Goal: Task Accomplishment & Management: Use online tool/utility

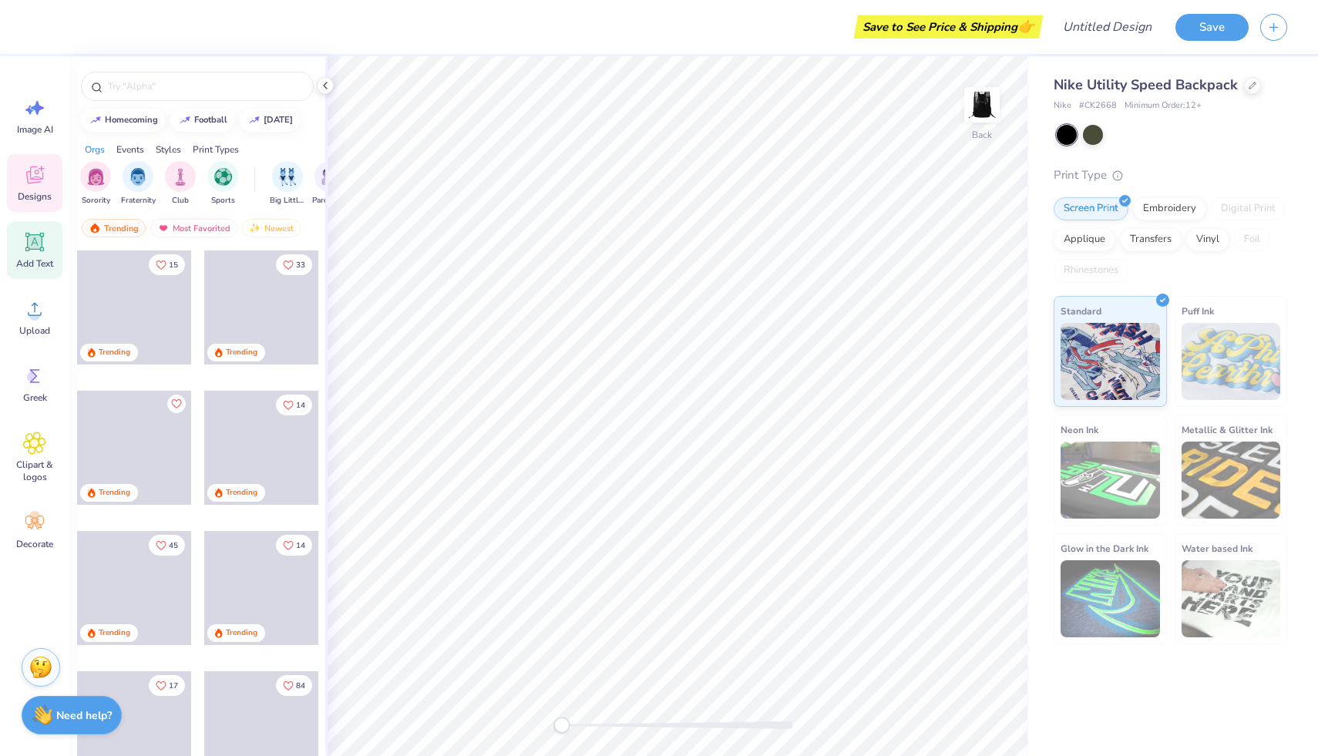
click at [38, 257] on span "Add Text" at bounding box center [34, 263] width 37 height 12
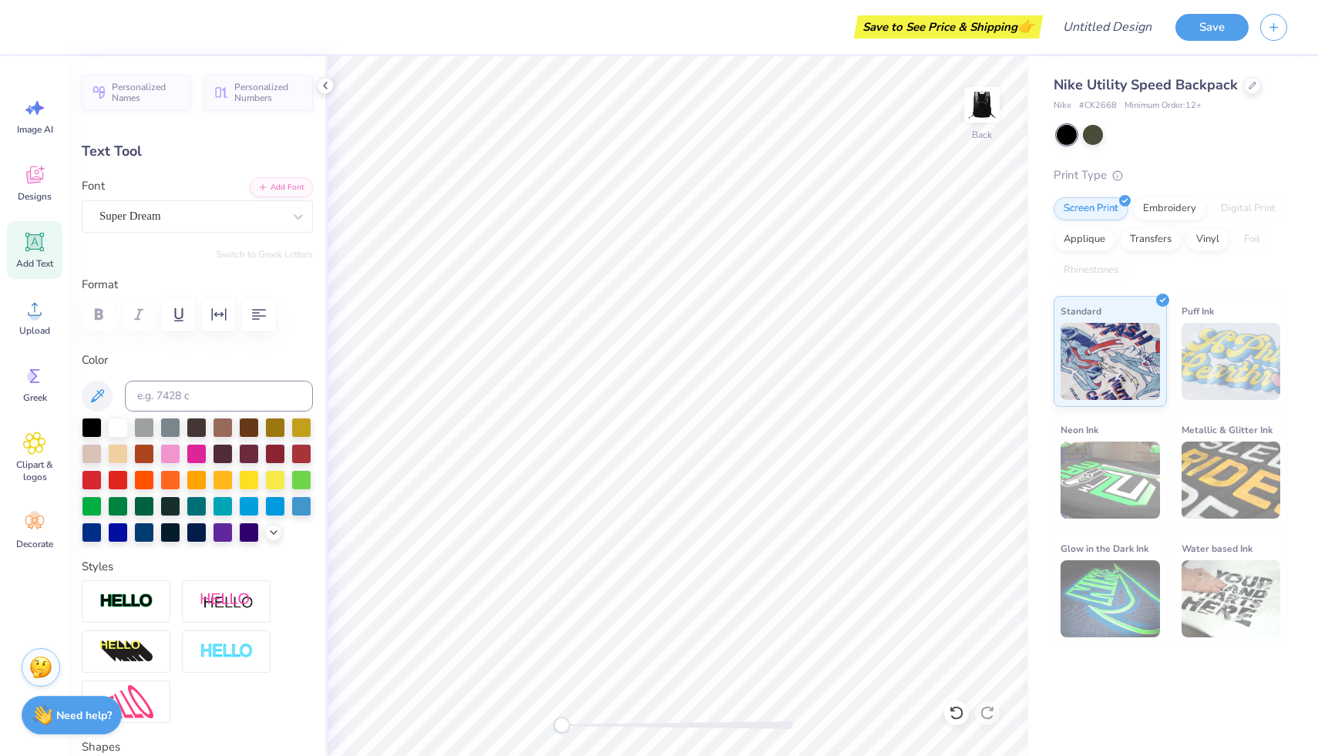
type textarea "T"
type textarea "[US_STATE] Dance Fever"
type input "9.60"
type input "0.67"
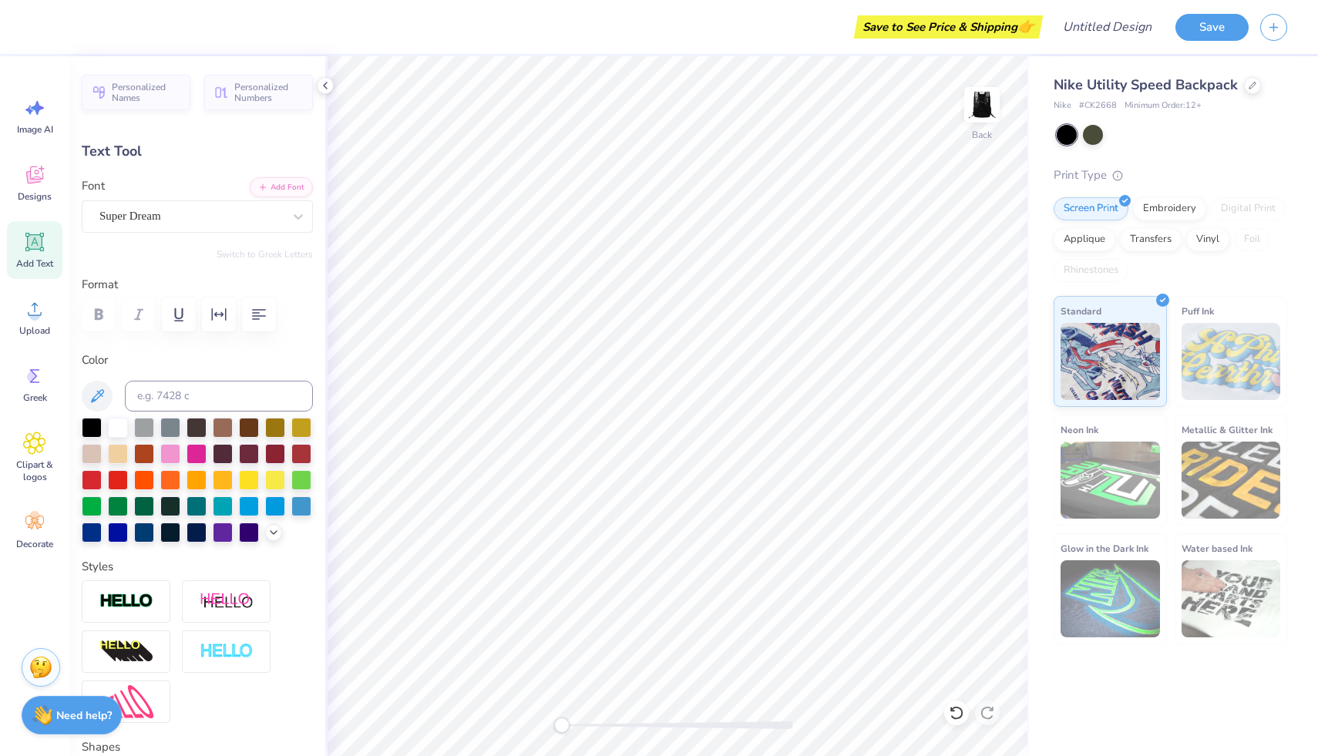
scroll to position [1, 2]
type textarea "[US_STATE] Dance Fever"
type input "4.09"
type input "2.97"
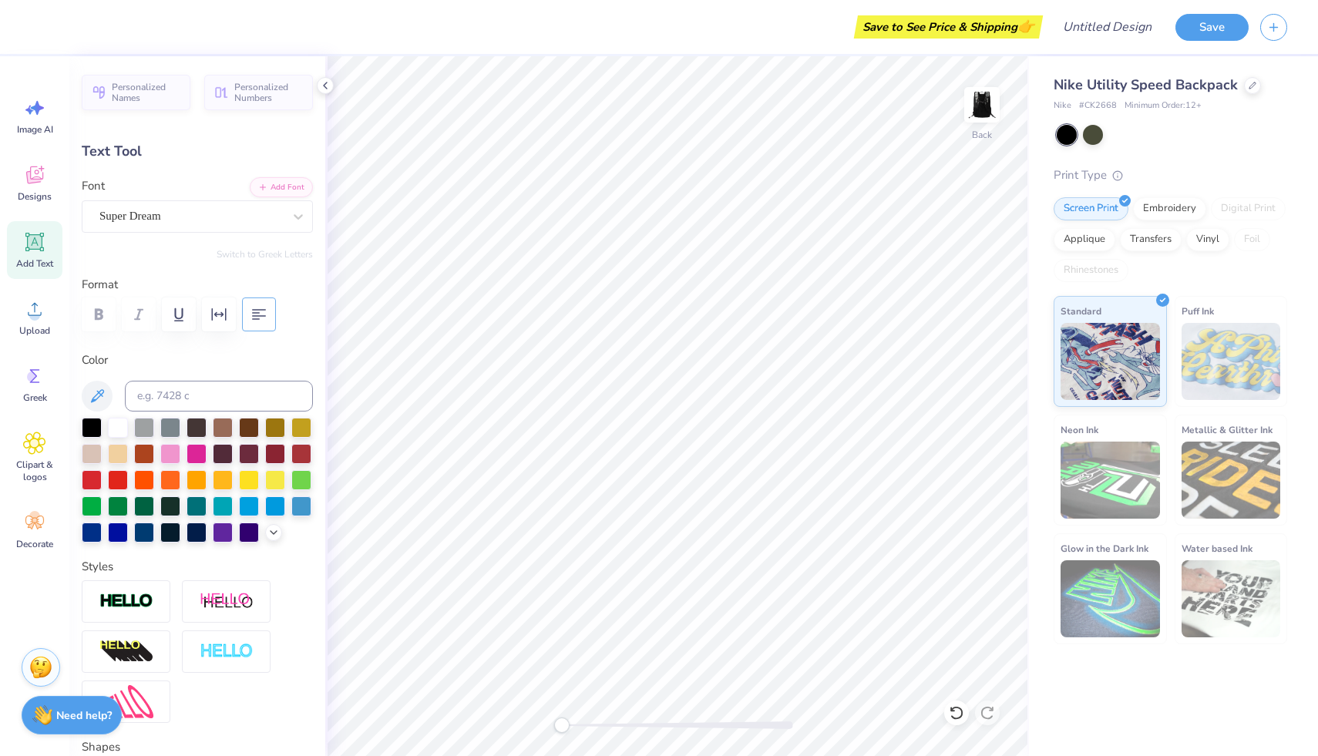
click at [273, 313] on button "button" at bounding box center [259, 315] width 34 height 34
click at [181, 212] on div "Super Dream" at bounding box center [191, 216] width 187 height 24
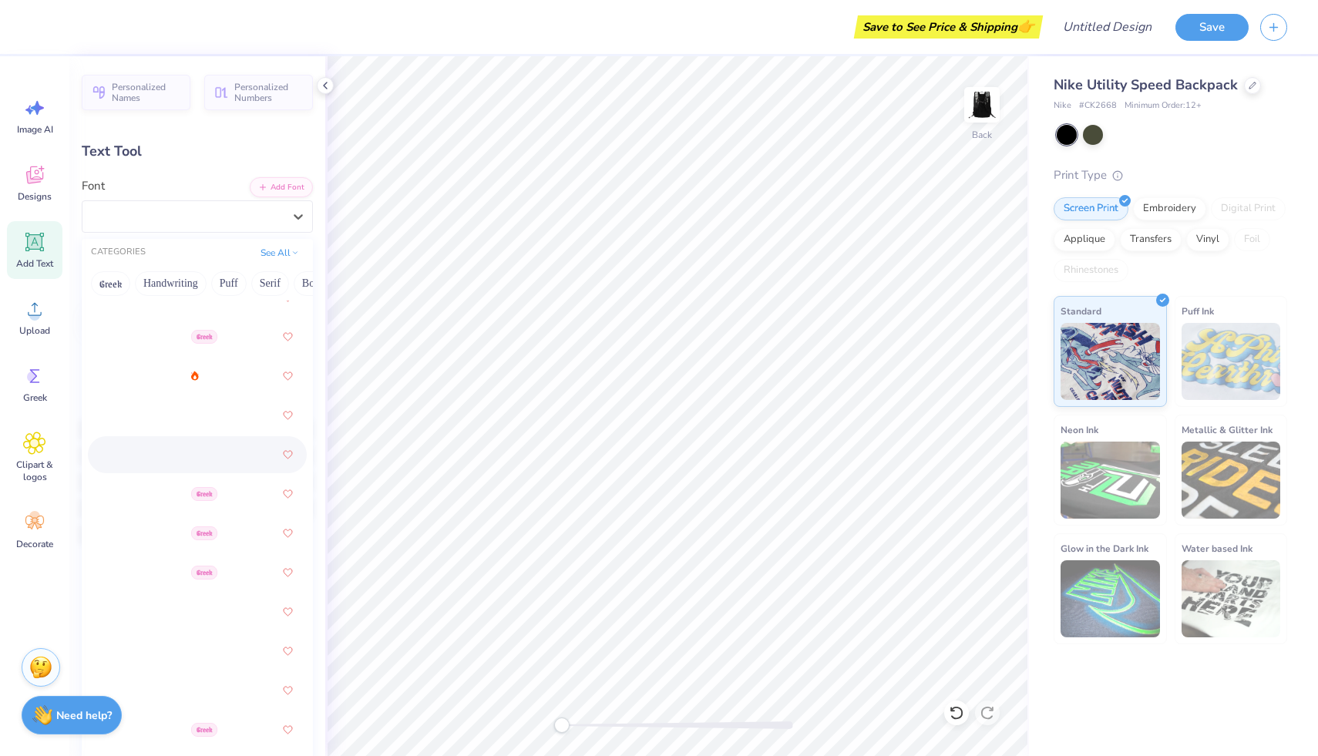
scroll to position [757, 0]
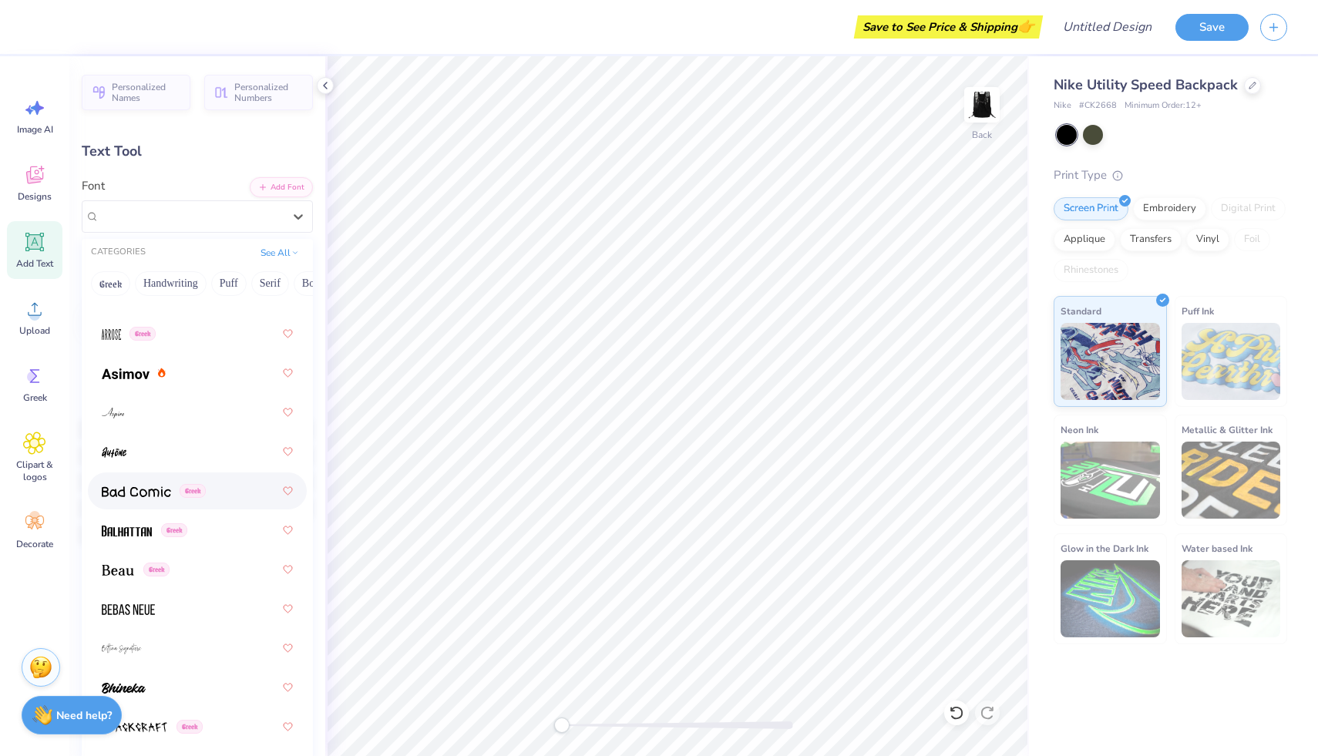
click at [132, 496] on img at bounding box center [136, 491] width 69 height 11
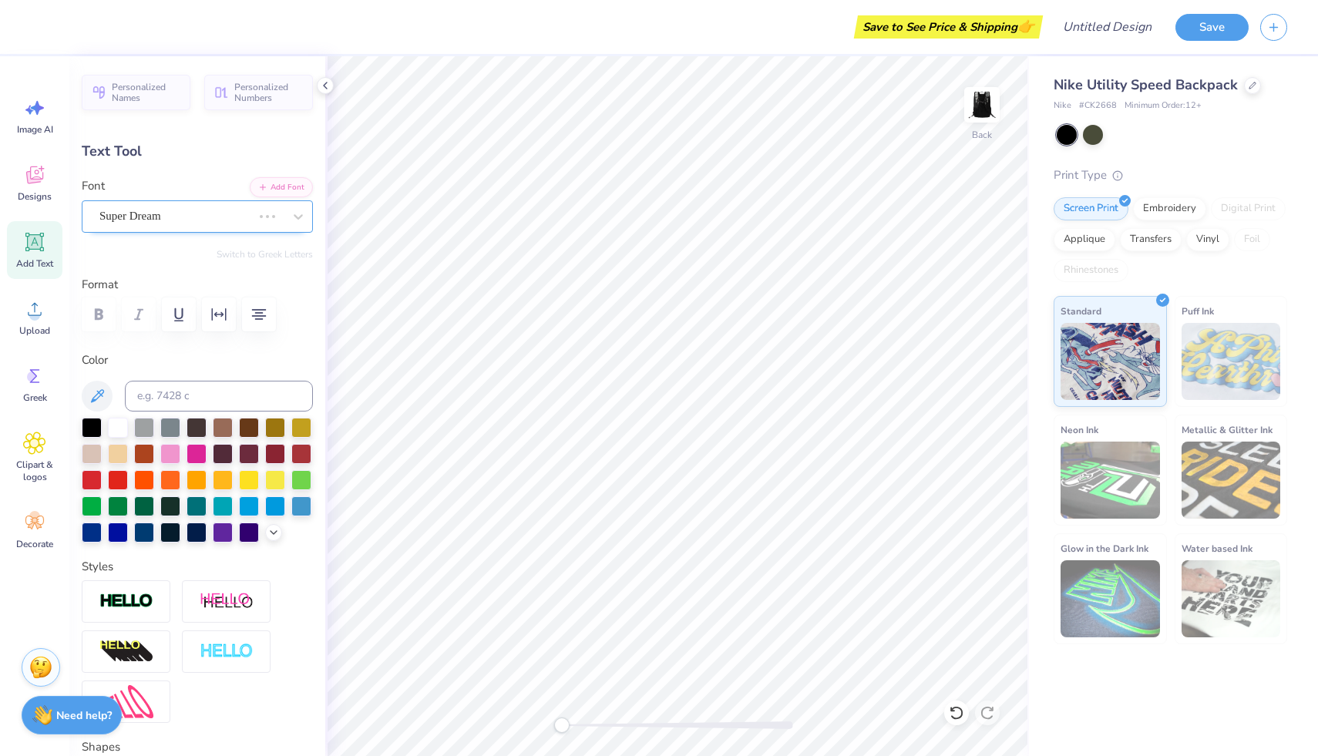
click at [202, 223] on div "Super Dream" at bounding box center [176, 216] width 156 height 24
click at [226, 213] on div "Bad Comic Greek" at bounding box center [191, 216] width 187 height 24
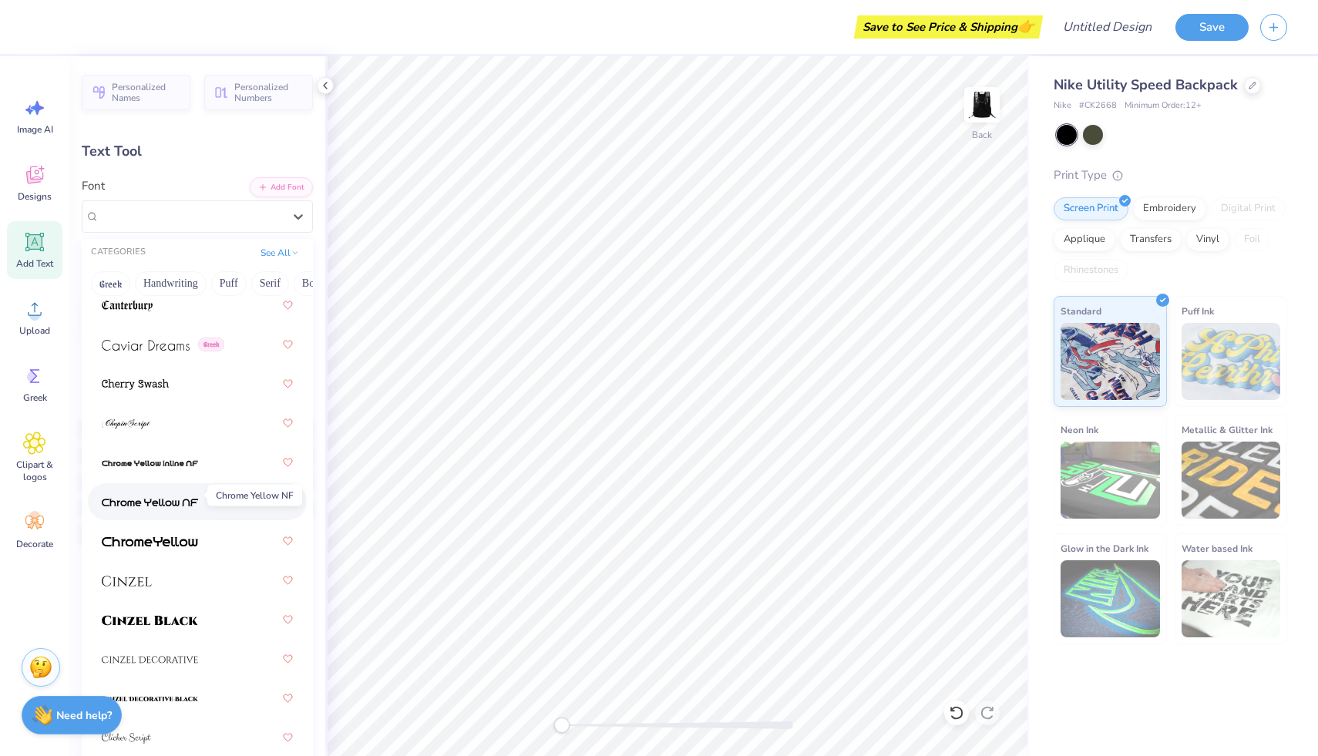
scroll to position [2366, 0]
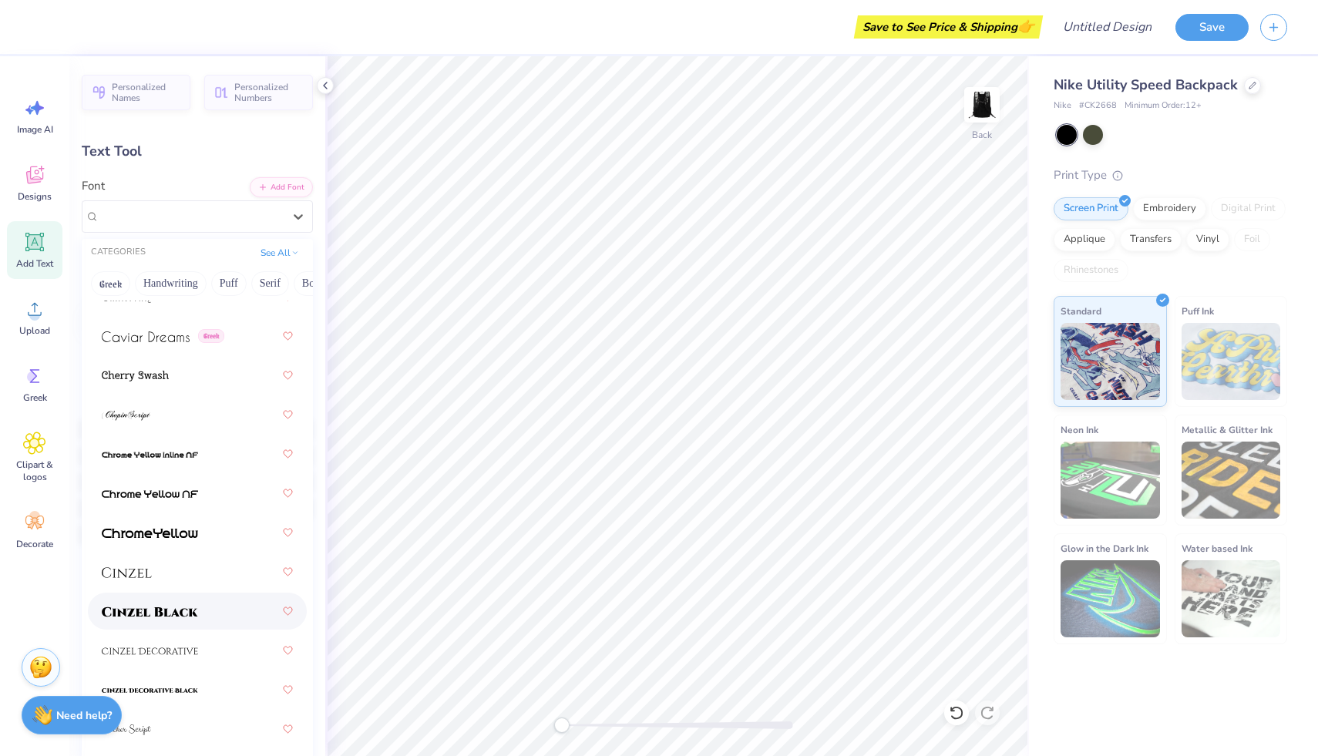
click at [168, 599] on div at bounding box center [197, 611] width 191 height 28
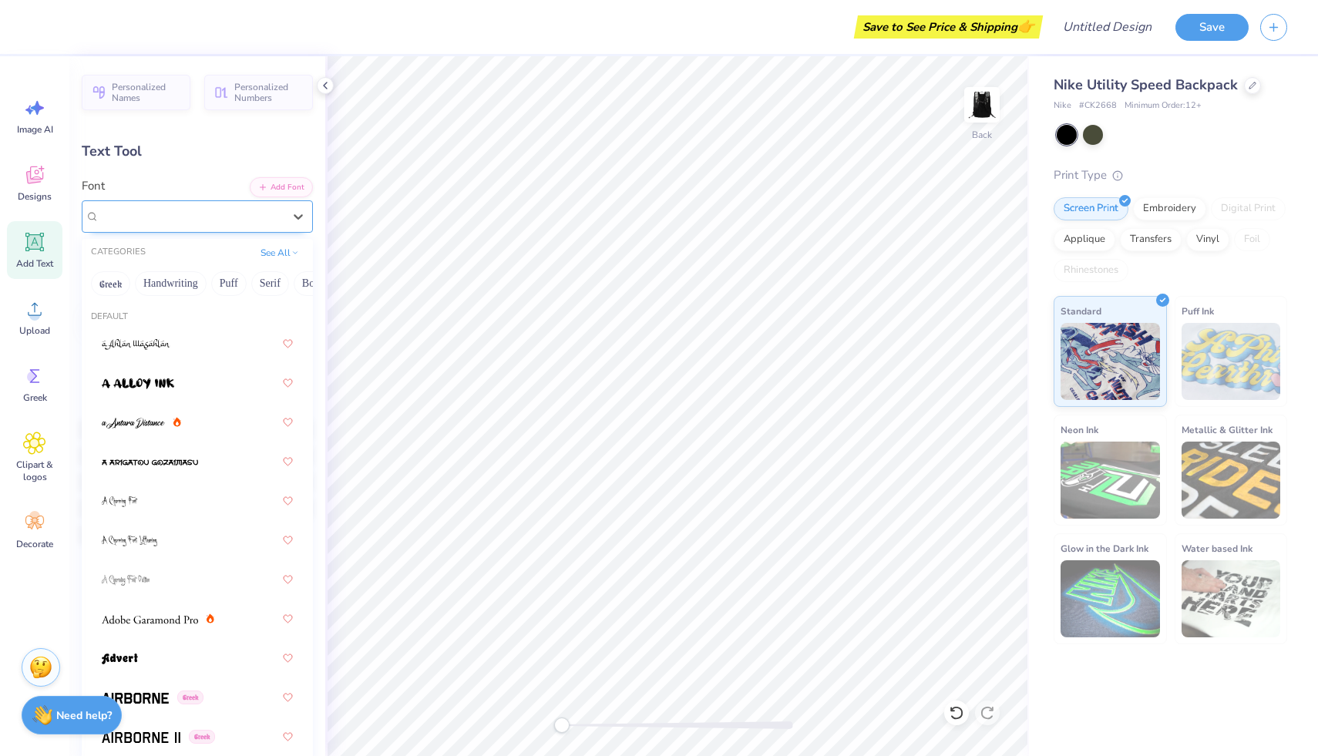
click at [267, 226] on div at bounding box center [190, 216] width 183 height 21
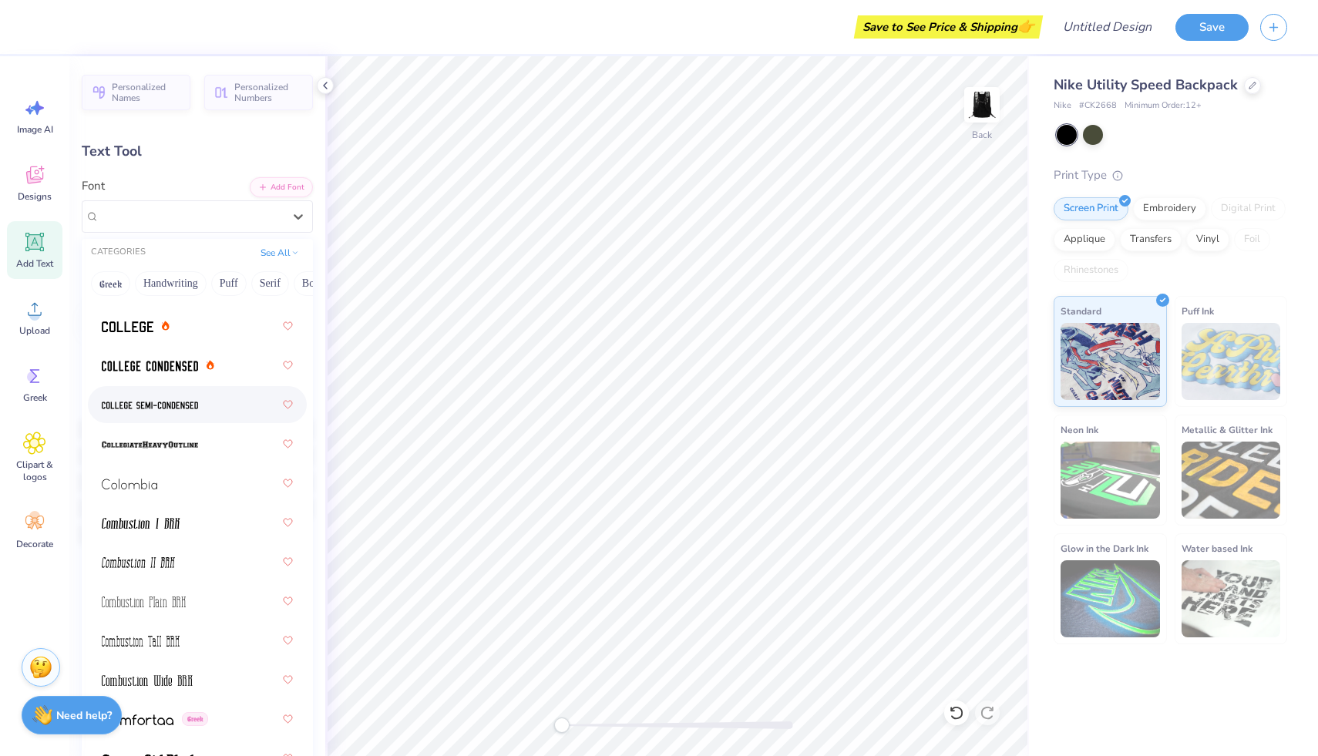
scroll to position [2862, 0]
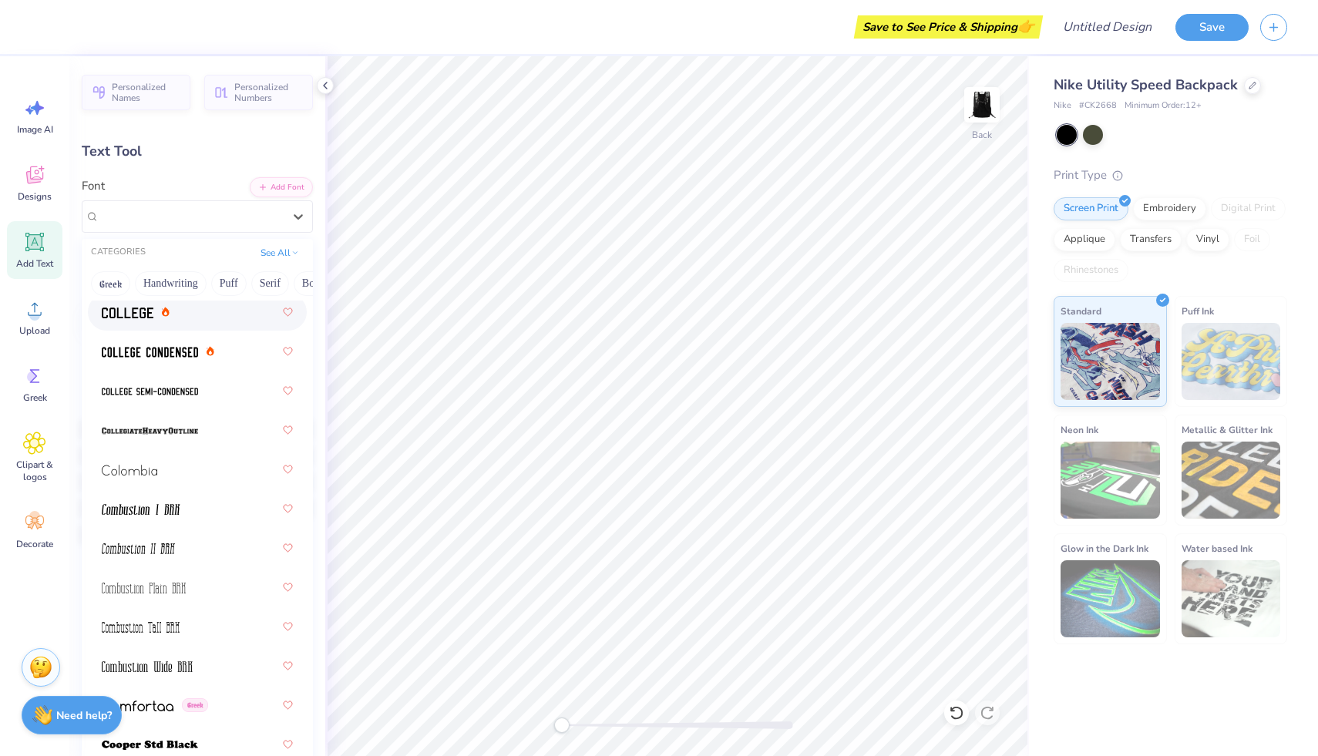
click at [193, 308] on div at bounding box center [197, 312] width 191 height 28
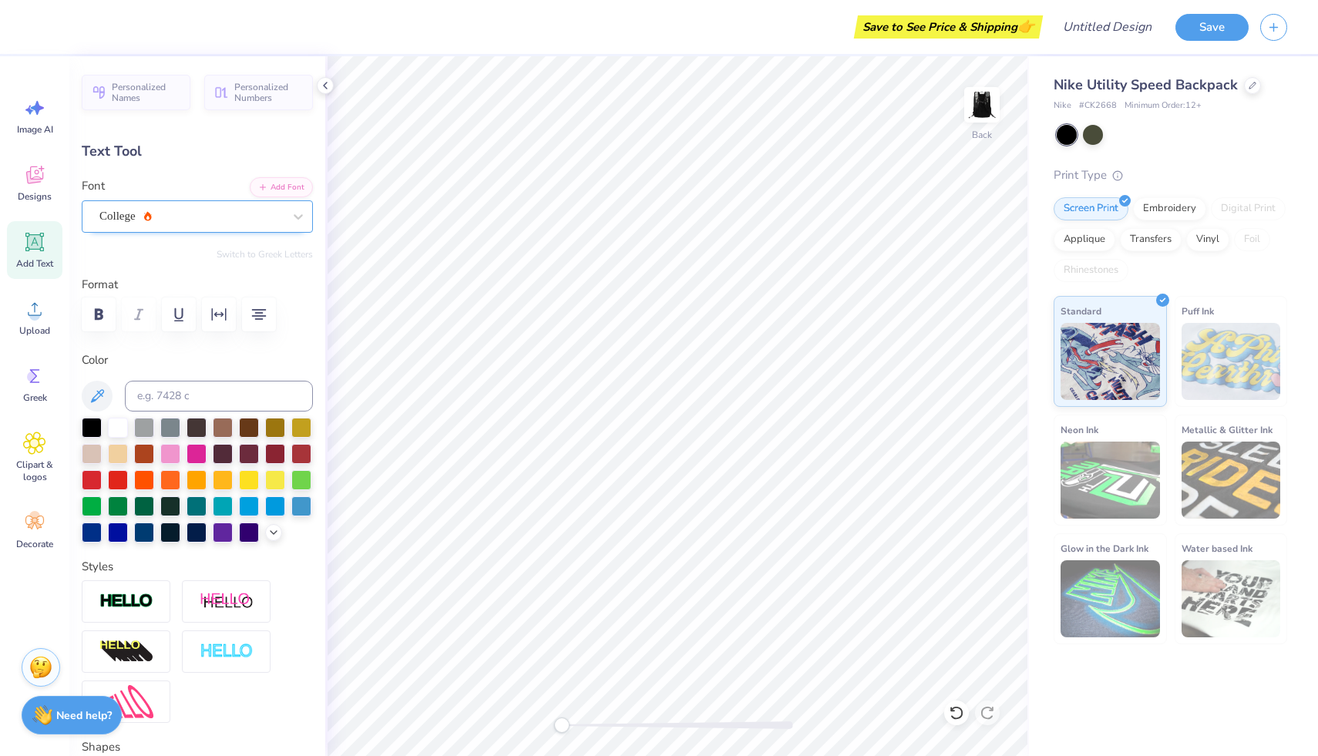
click at [190, 212] on div "College" at bounding box center [191, 216] width 187 height 24
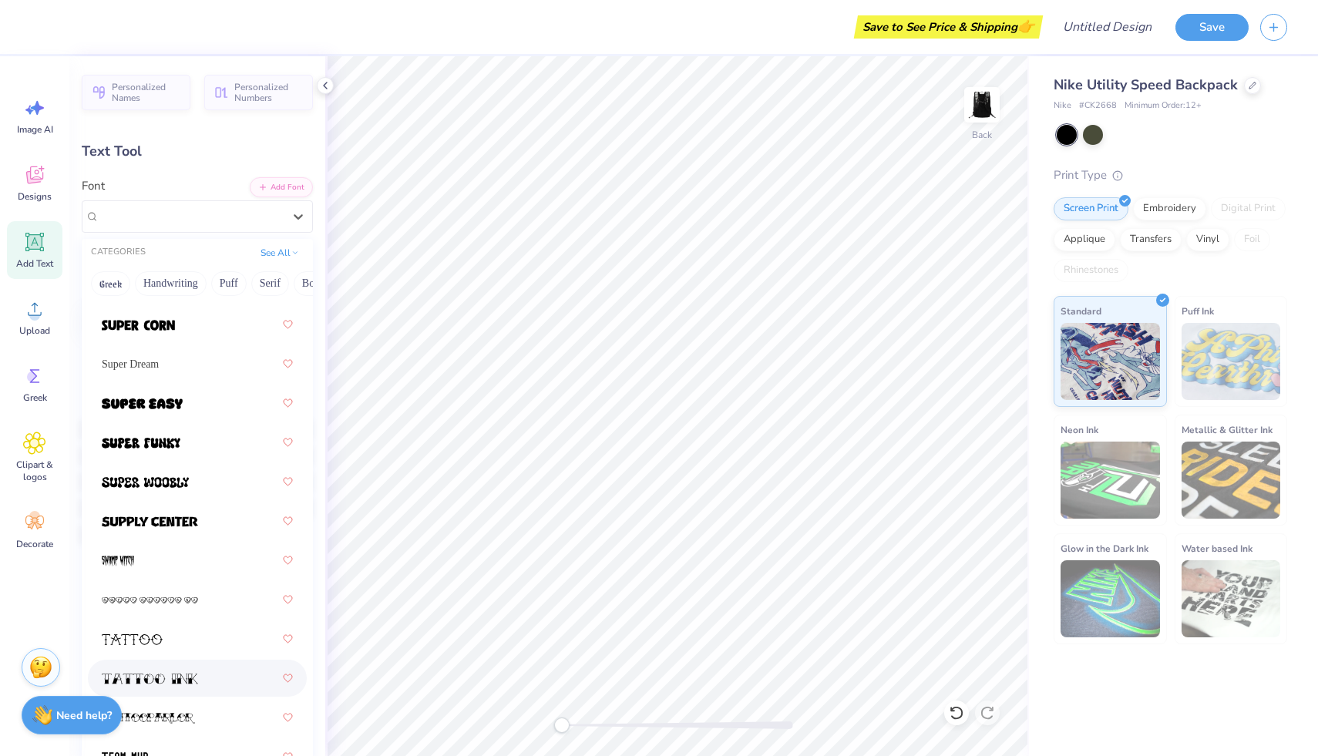
scroll to position [10599, 0]
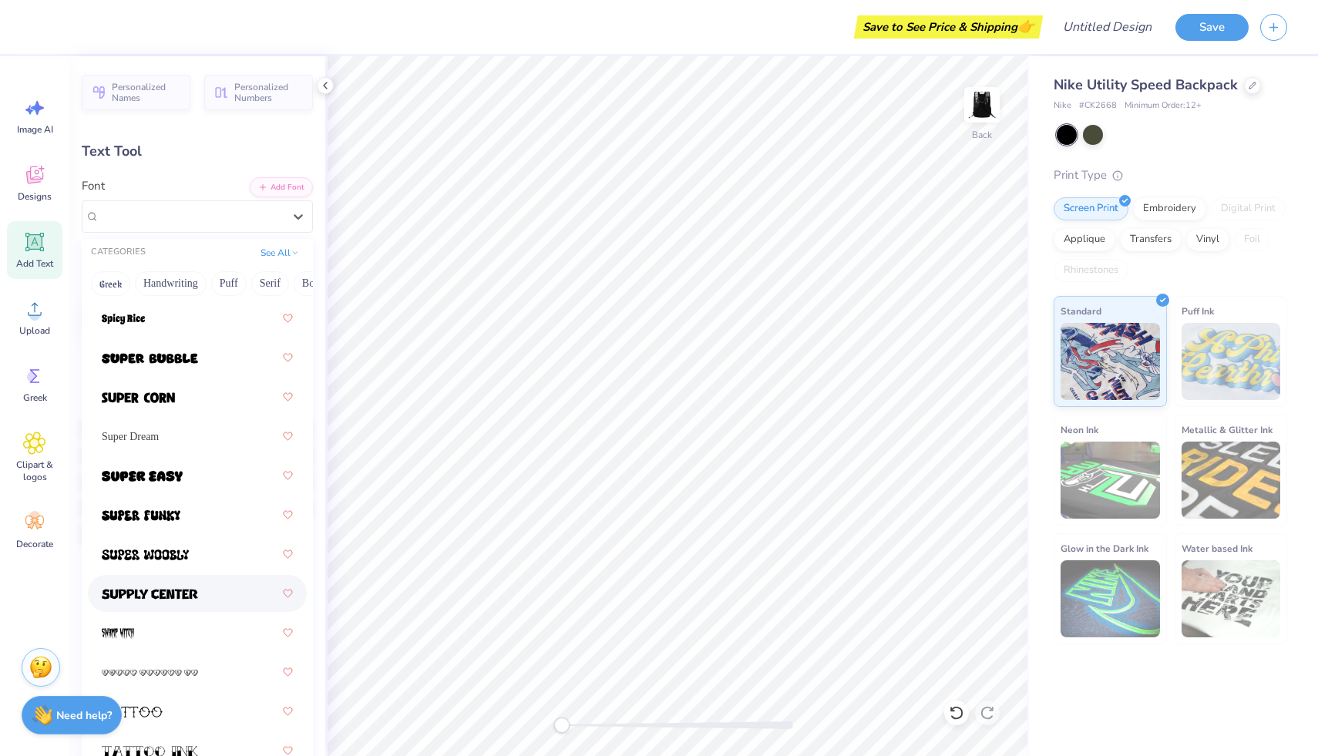
click at [167, 580] on div at bounding box center [197, 594] width 191 height 28
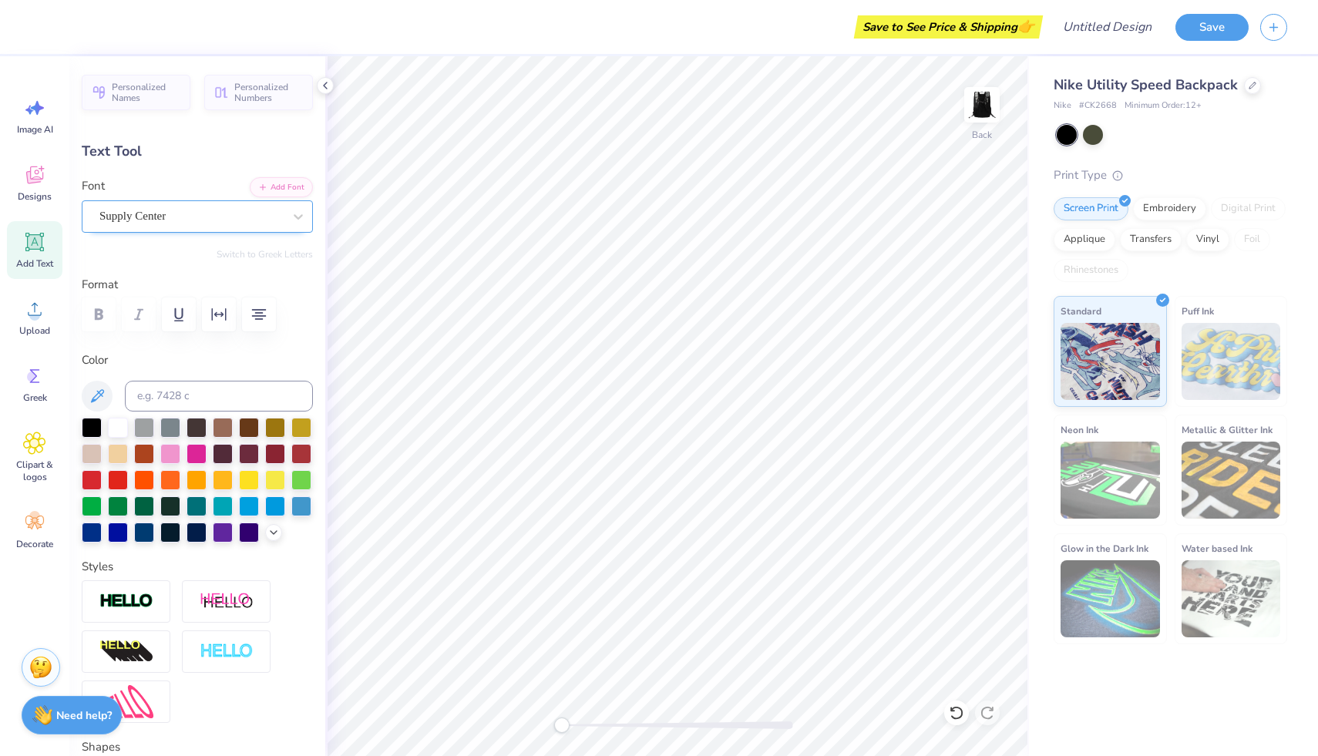
click at [176, 207] on div at bounding box center [190, 216] width 183 height 21
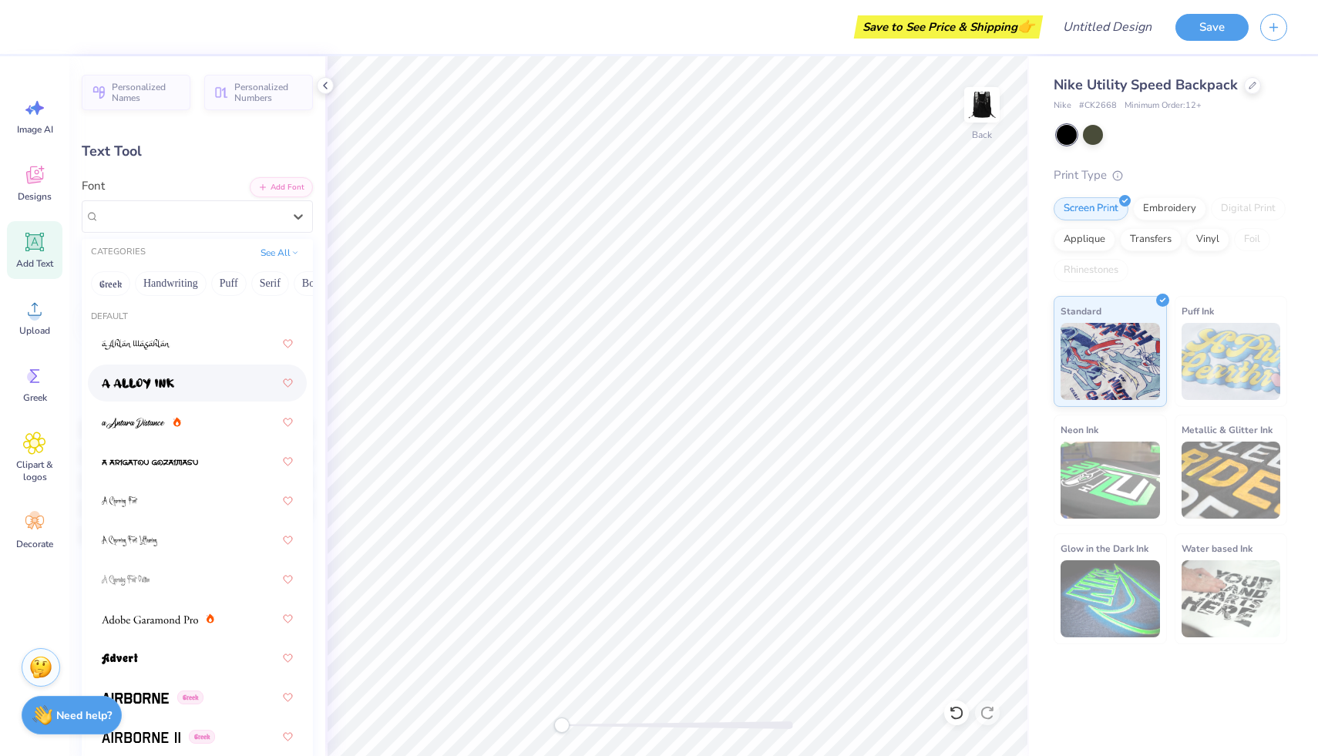
click at [173, 369] on div at bounding box center [197, 383] width 191 height 28
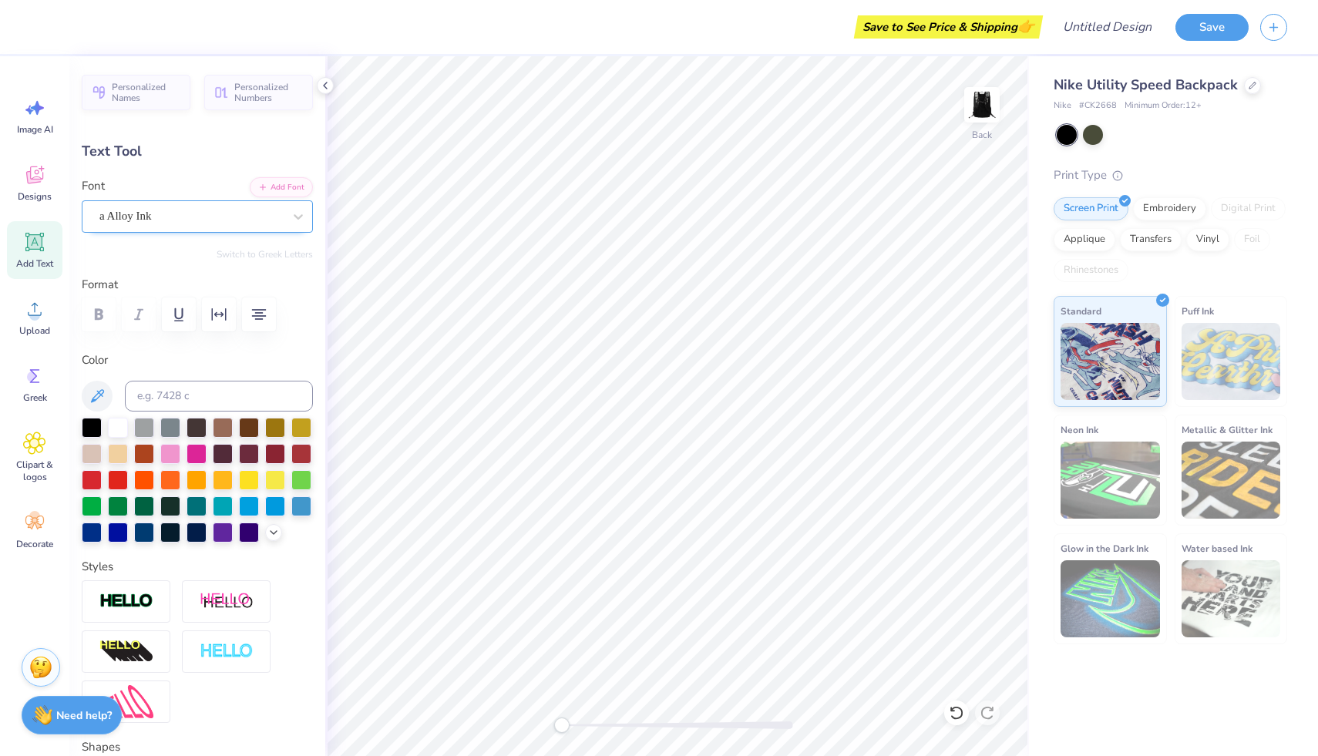
click at [158, 230] on div "a Alloy Ink" at bounding box center [197, 216] width 231 height 32
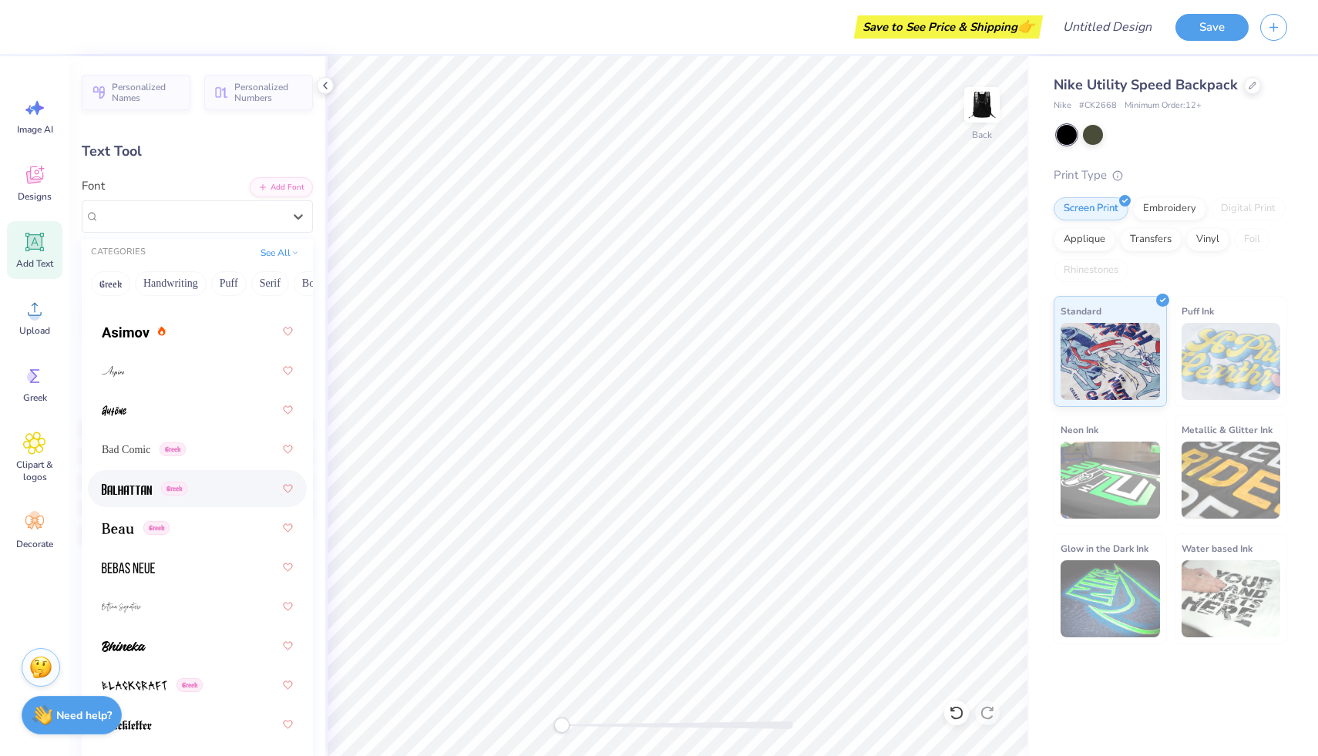
scroll to position [800, 0]
click at [206, 335] on div at bounding box center [197, 330] width 191 height 28
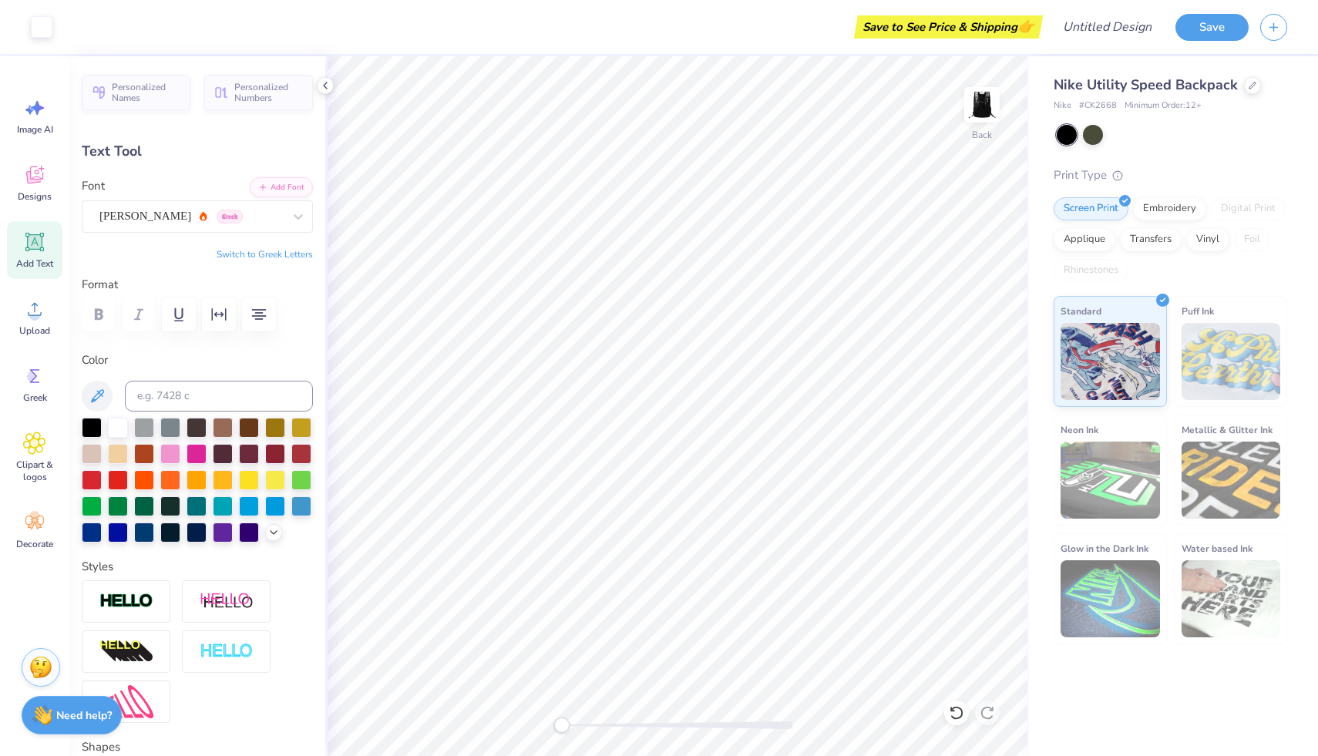
click at [54, 263] on div "Add Text" at bounding box center [34, 250] width 55 height 58
type input "4.24"
type input "1.23"
type textarea "T"
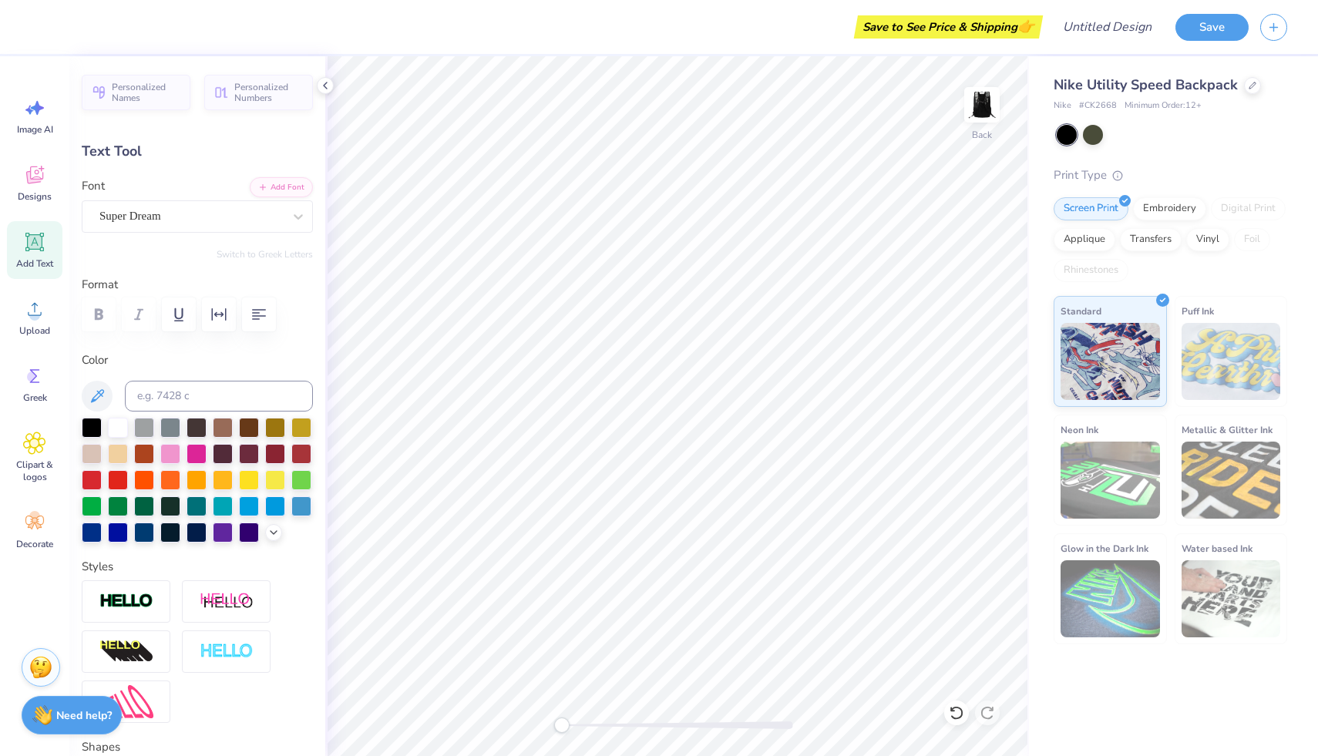
type textarea "[PERSON_NAME]"
type input "9.44"
type input "1.12"
type input "6.48"
type input "0.77"
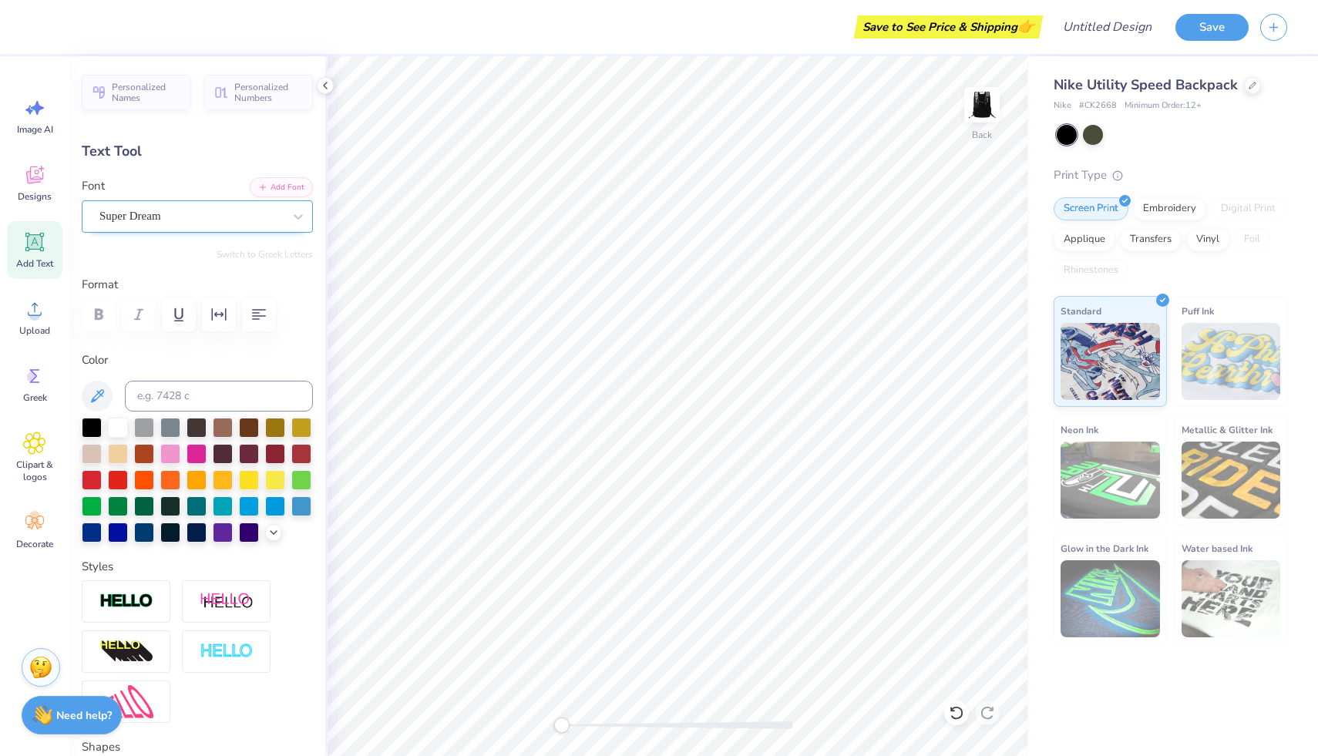
click at [225, 217] on div "Super Dream" at bounding box center [191, 216] width 187 height 24
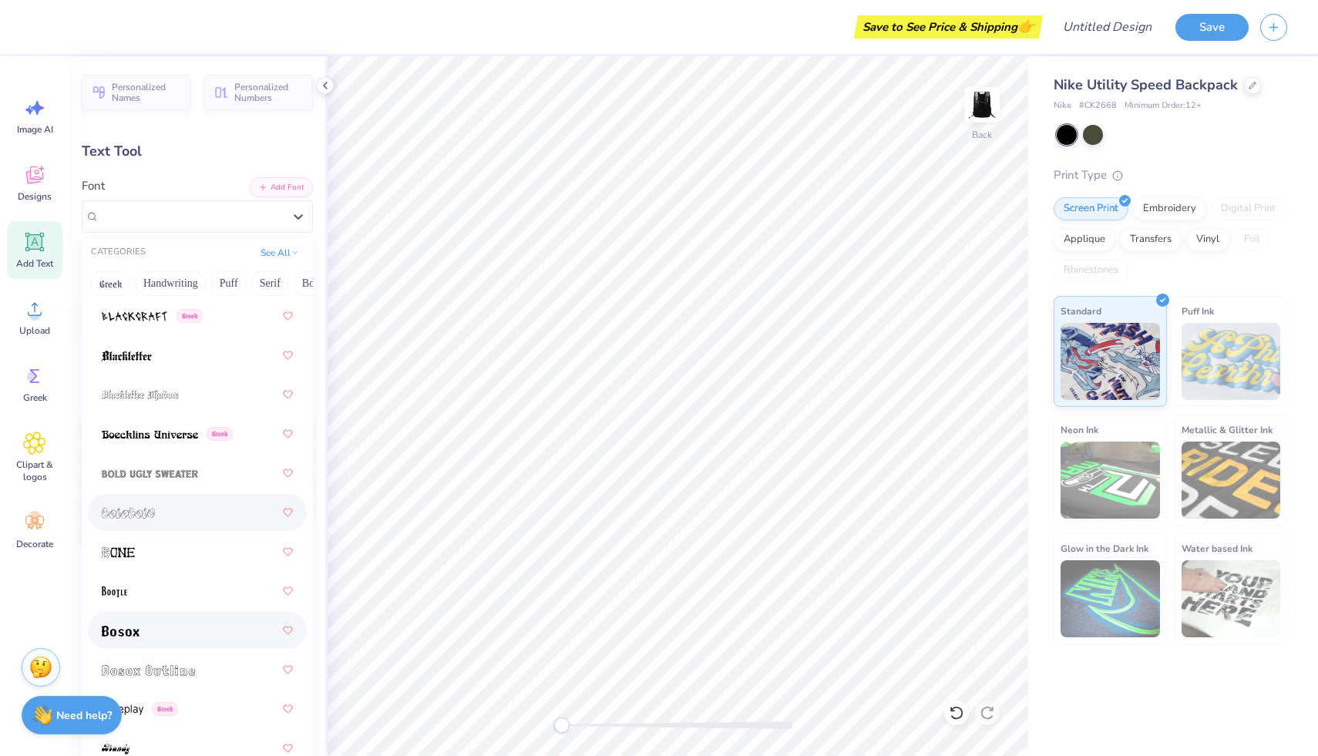
scroll to position [1176, 0]
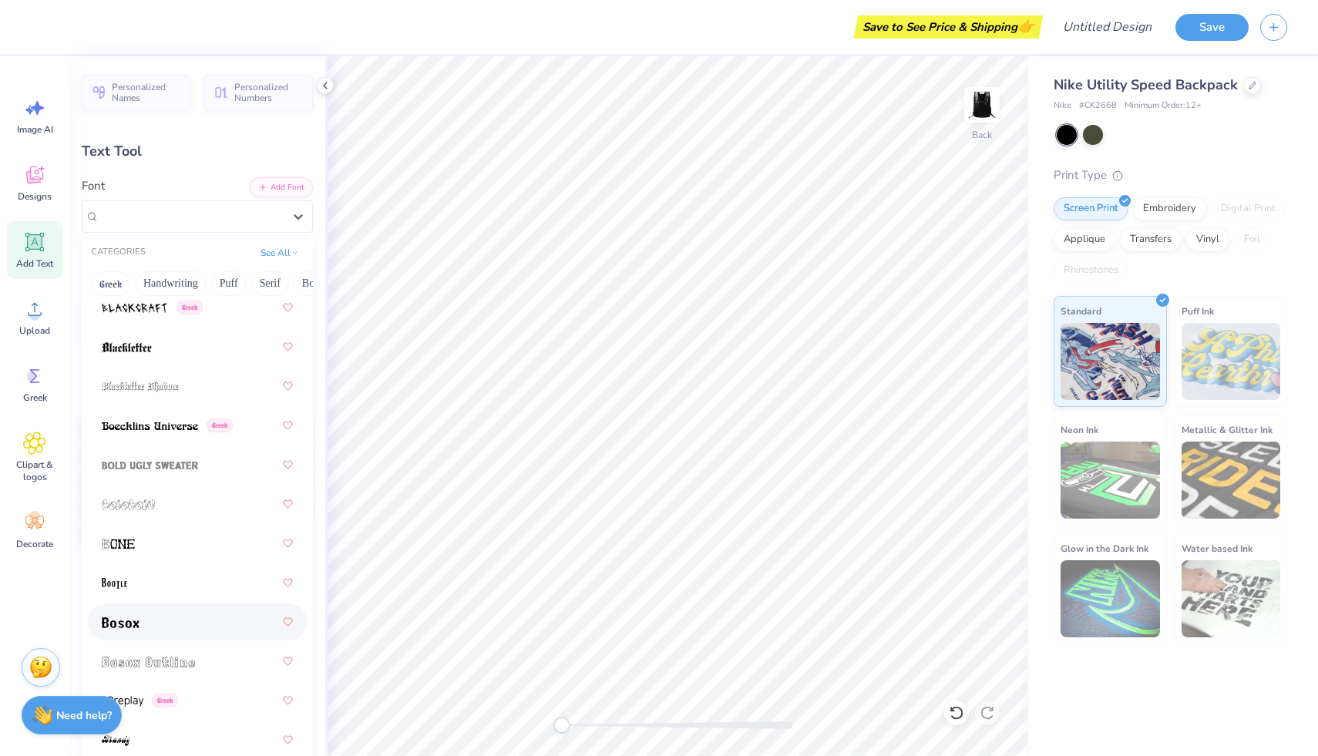
click at [183, 631] on div at bounding box center [197, 622] width 191 height 28
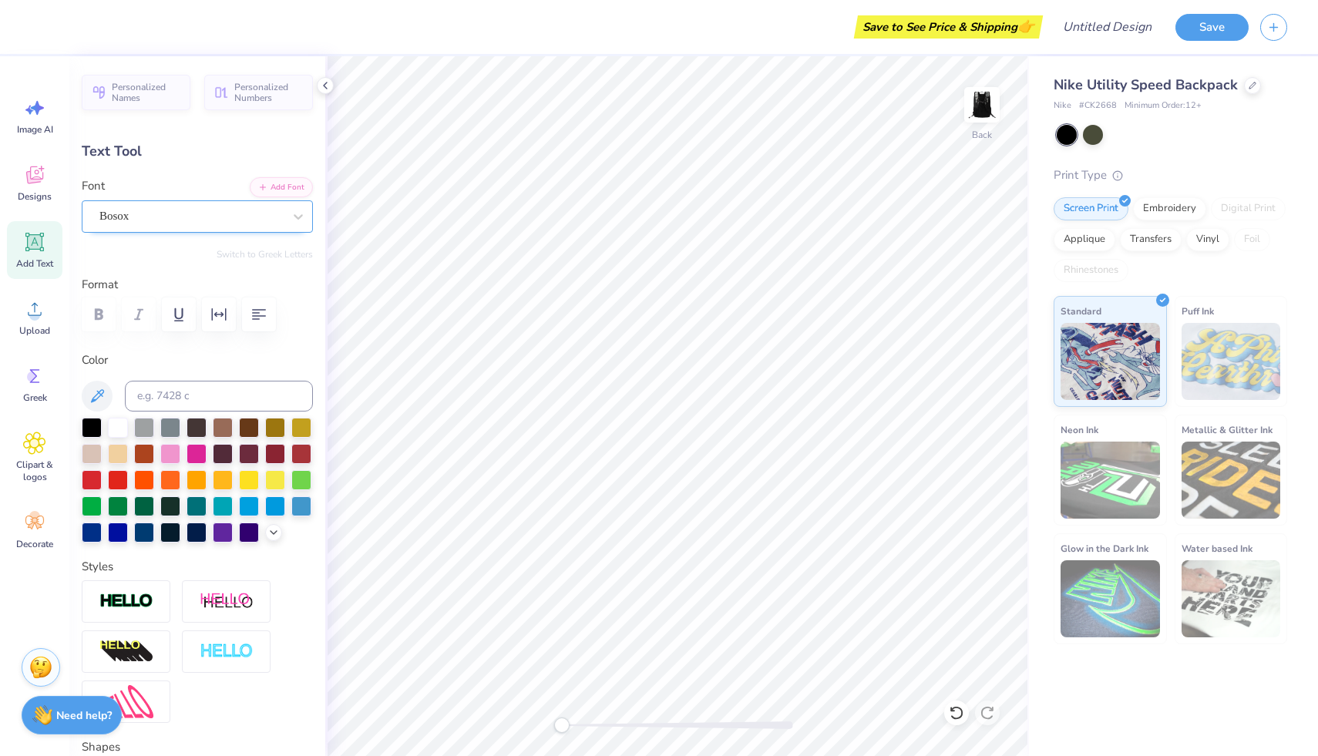
click at [179, 215] on div "Bosox" at bounding box center [191, 216] width 187 height 24
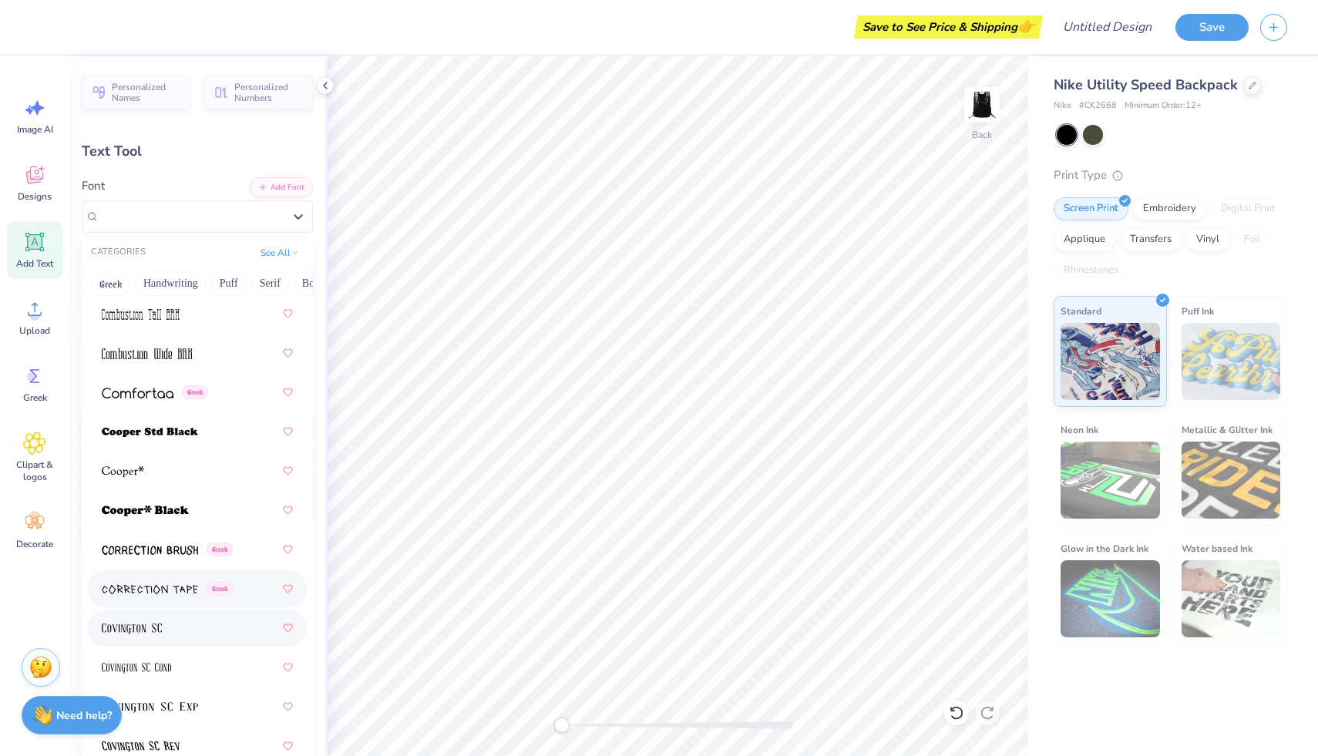
scroll to position [3182, 0]
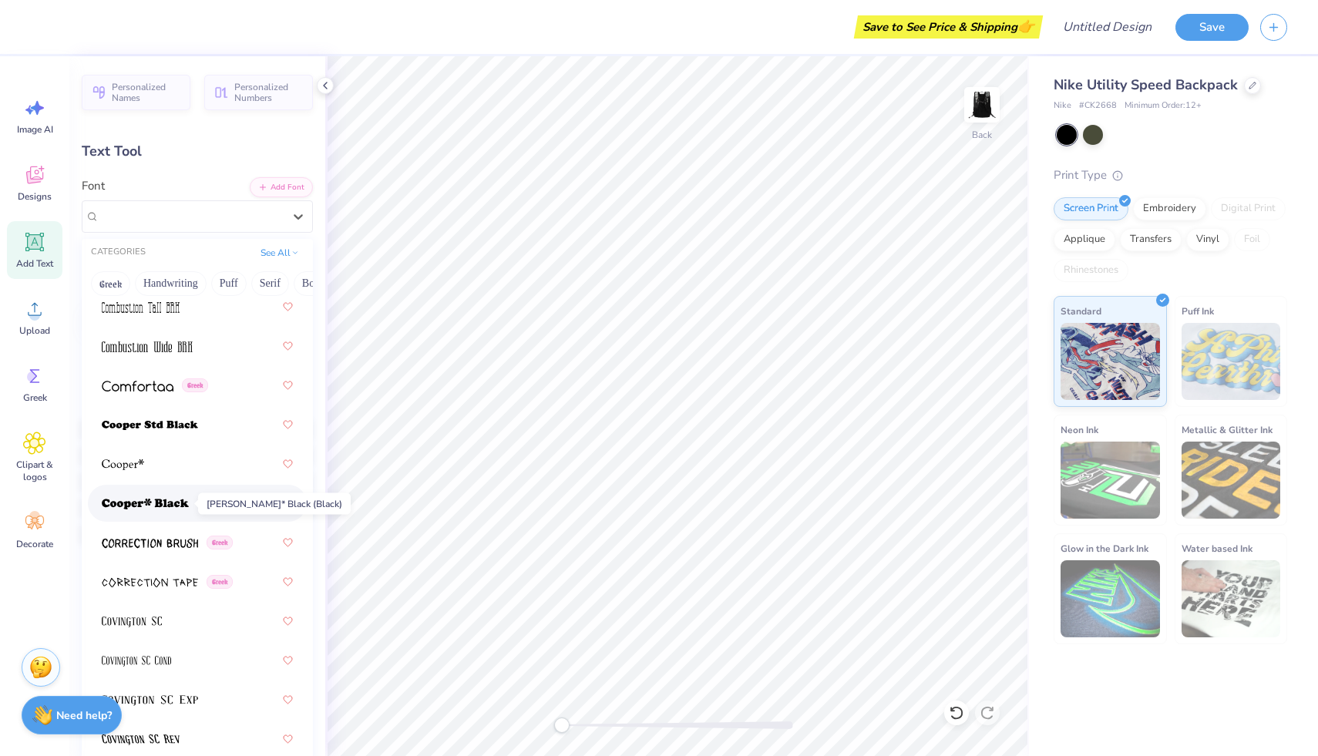
click at [169, 499] on img at bounding box center [145, 504] width 87 height 11
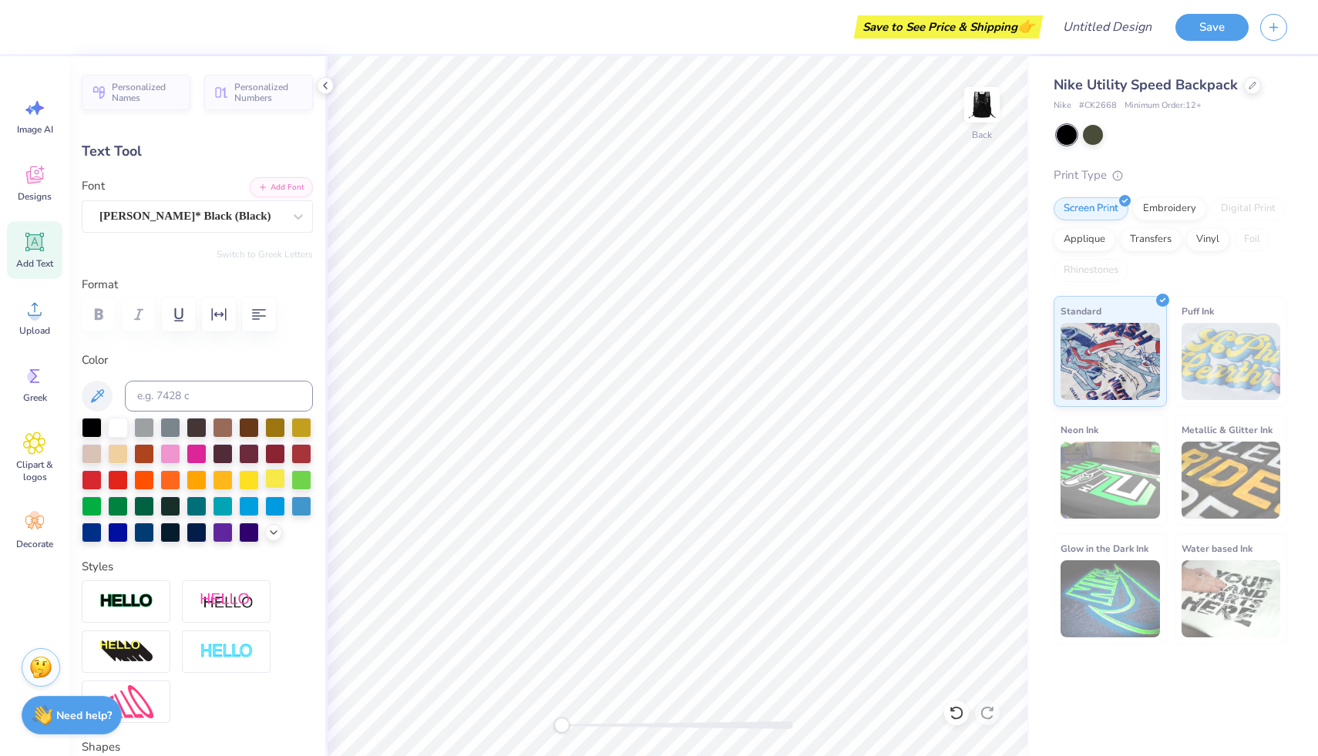
type input "3.90"
type input "3.03"
type input "7.32"
type input "0.81"
click at [207, 212] on div "[PERSON_NAME]* Black (Black)" at bounding box center [191, 216] width 187 height 24
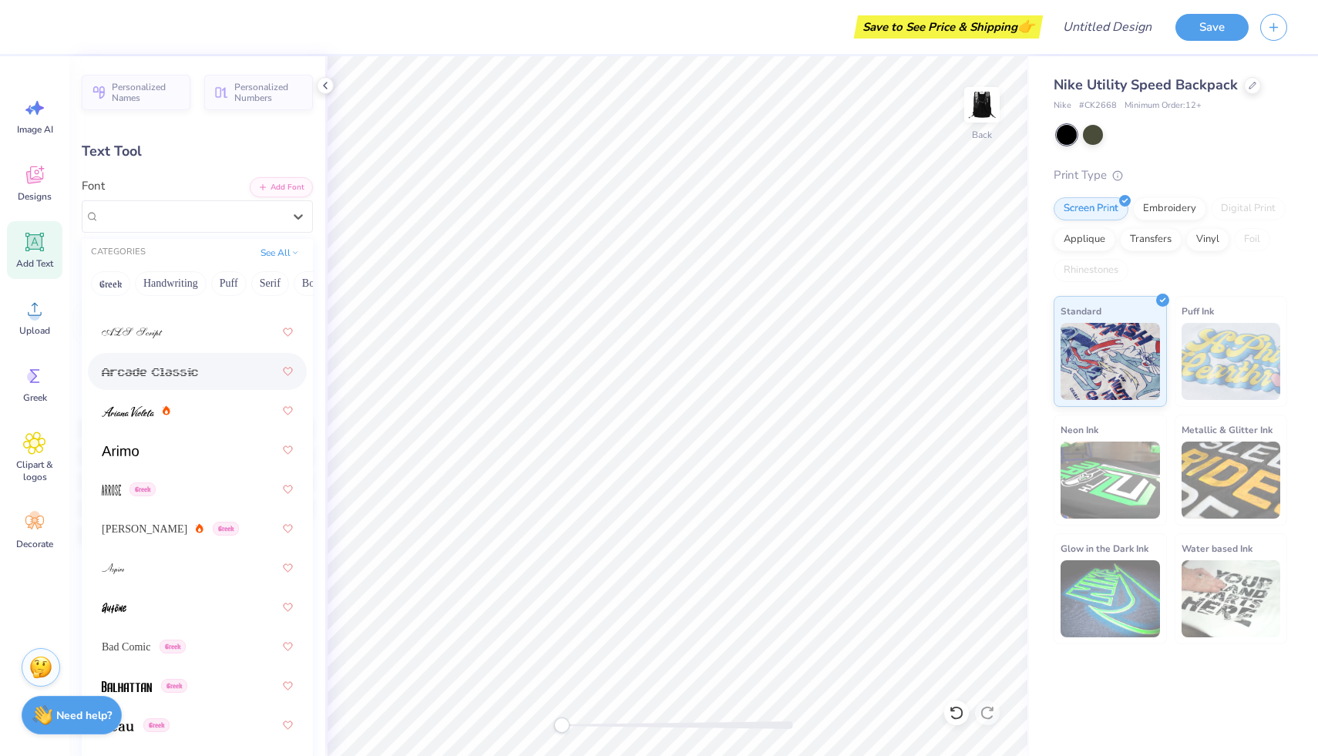
scroll to position [606, 0]
click at [128, 519] on span "[PERSON_NAME]" at bounding box center [145, 524] width 86 height 16
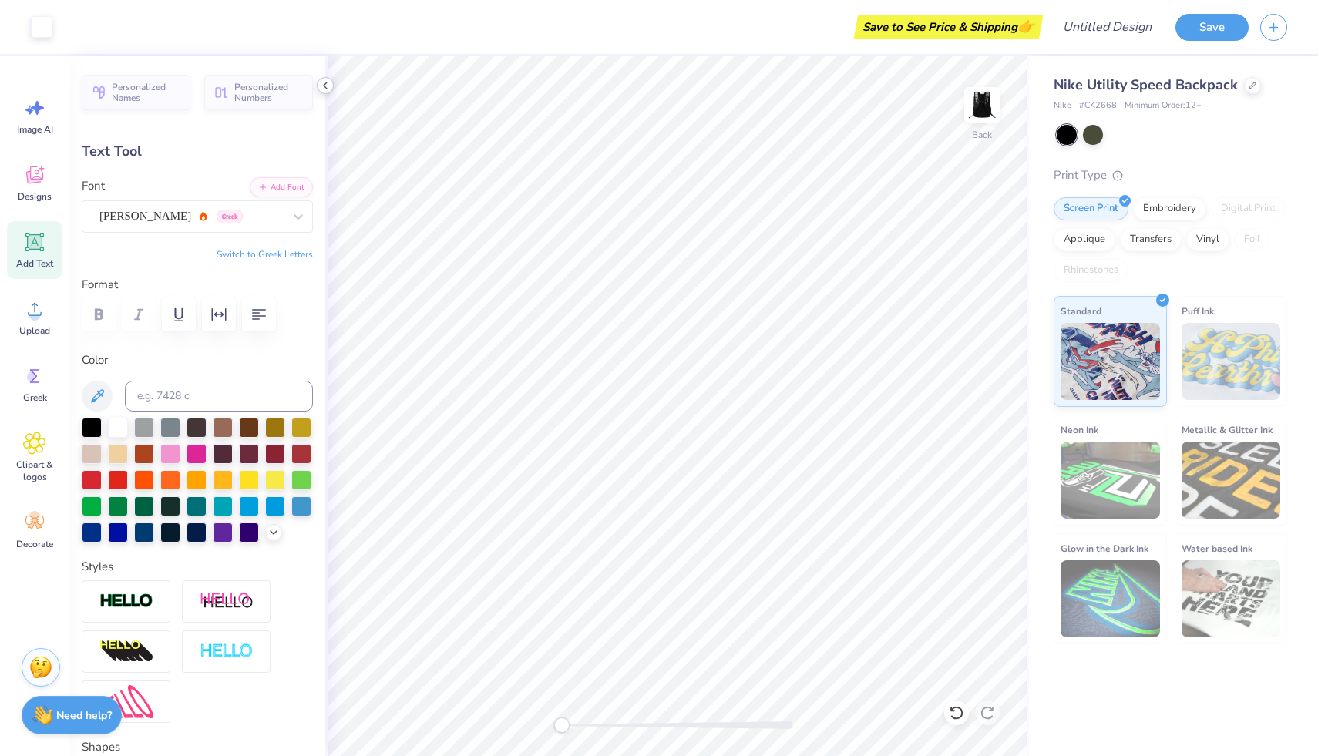
click at [328, 81] on icon at bounding box center [325, 85] width 12 height 12
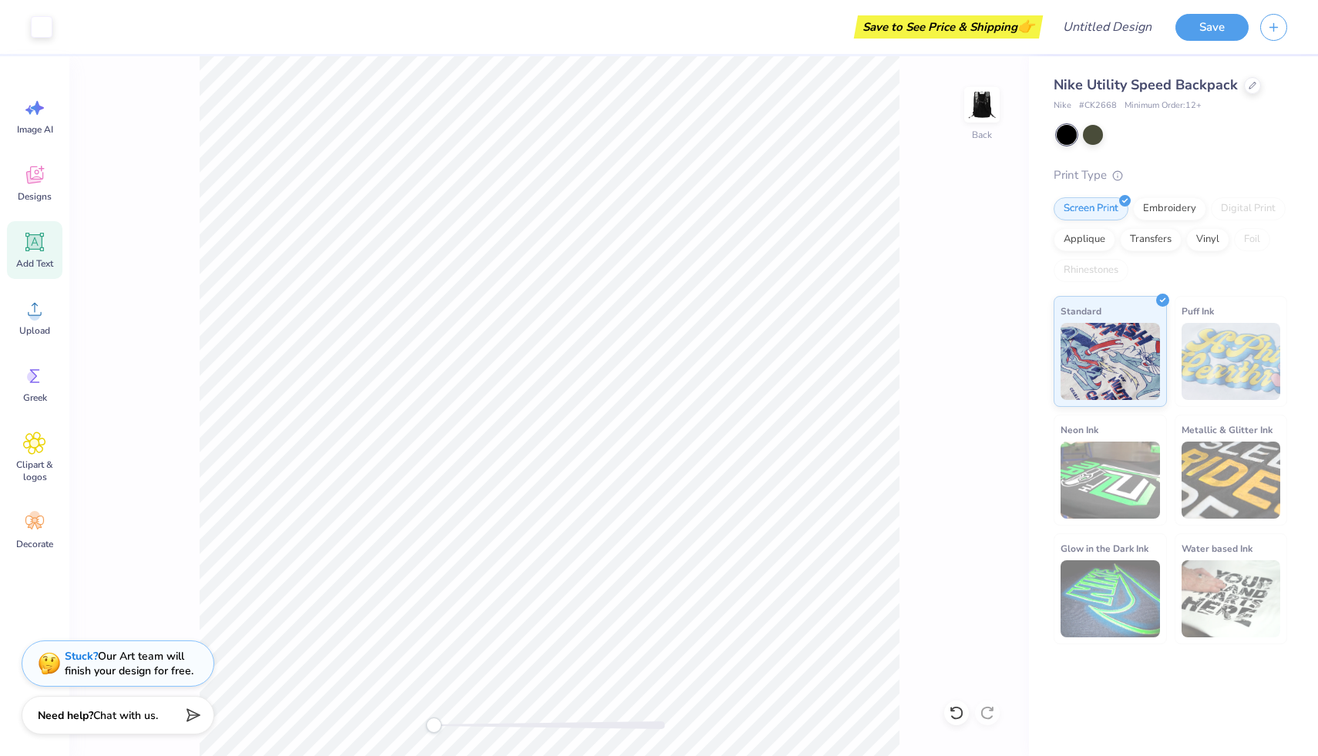
click at [866, 28] on div "Save to See Price & Shipping 👉" at bounding box center [948, 26] width 181 height 23
click at [1111, 17] on input "Design Title" at bounding box center [1088, 27] width 151 height 31
type input "bookbag"
click at [1225, 18] on button "Save" at bounding box center [1211, 25] width 73 height 27
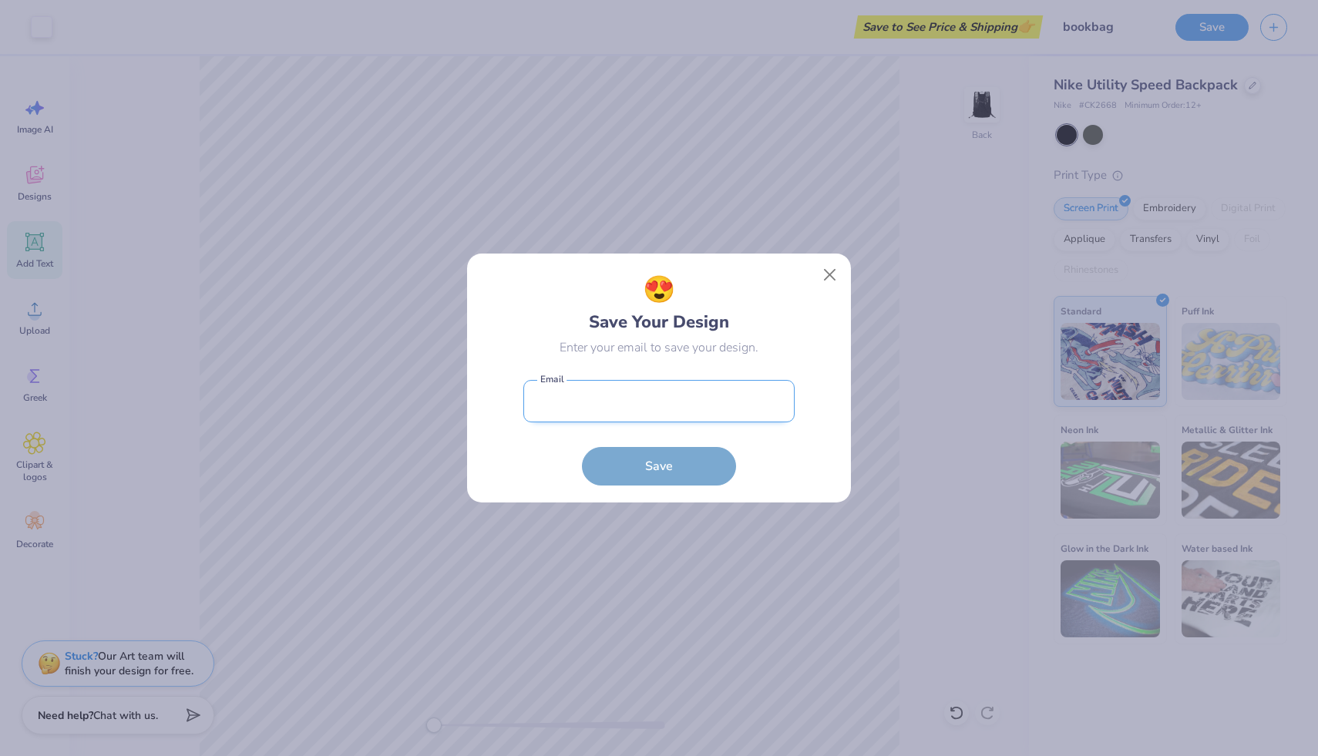
click at [695, 385] on input "email" at bounding box center [658, 401] width 271 height 42
type input "[EMAIL_ADDRESS][DOMAIN_NAME]"
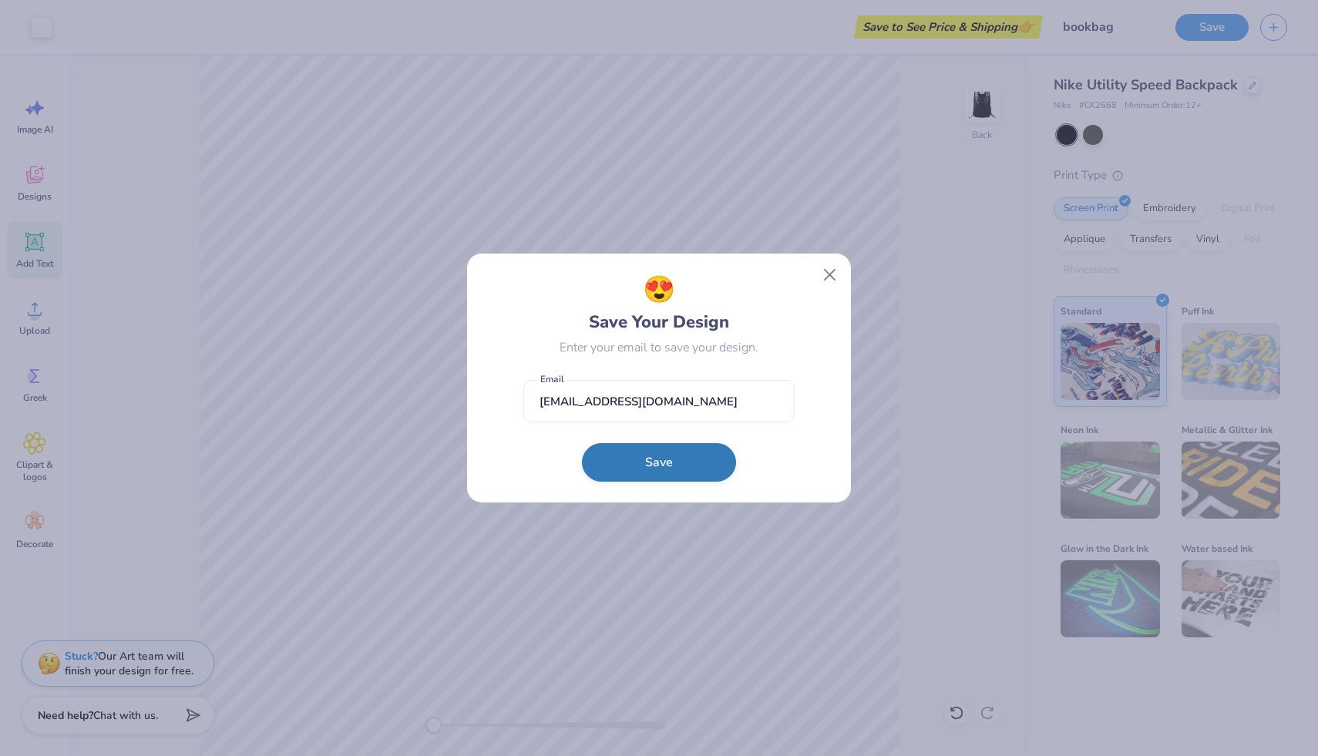
click at [688, 462] on button "Save" at bounding box center [659, 462] width 154 height 39
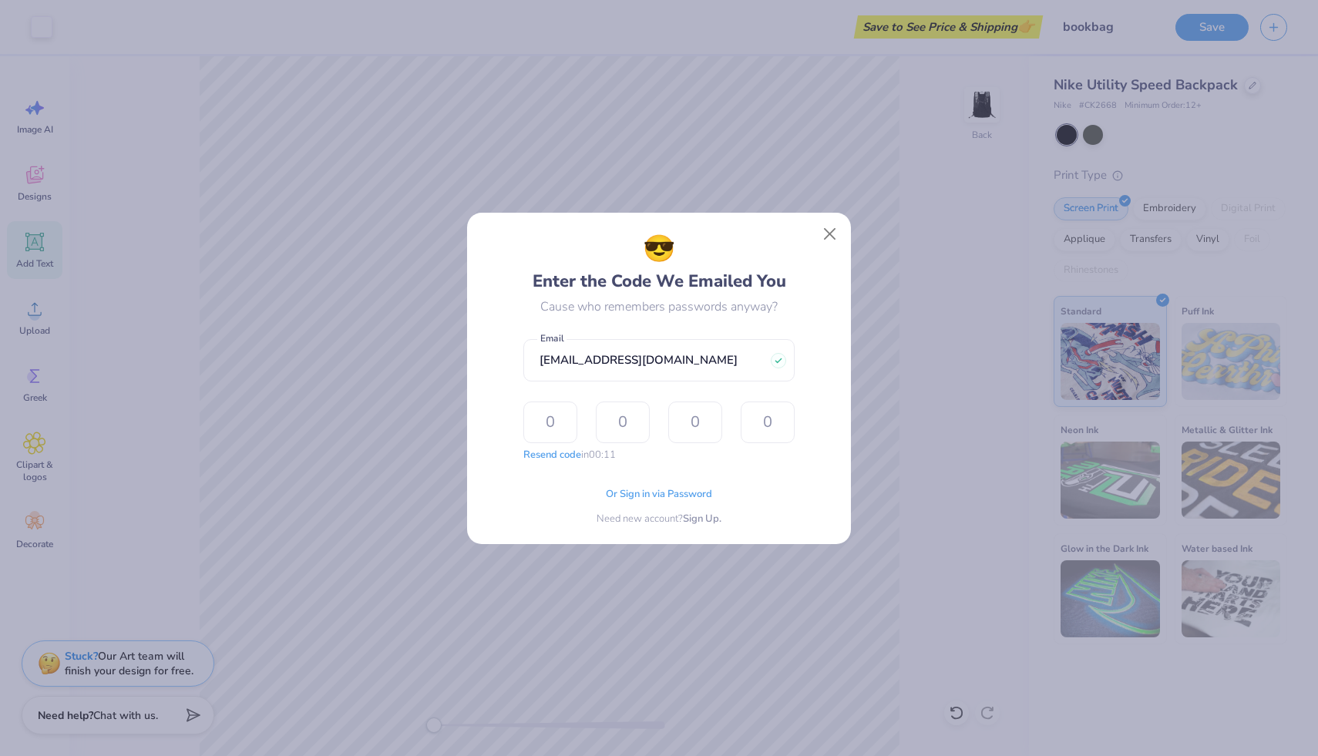
type input "3"
type input "0"
type input "2"
type input "0"
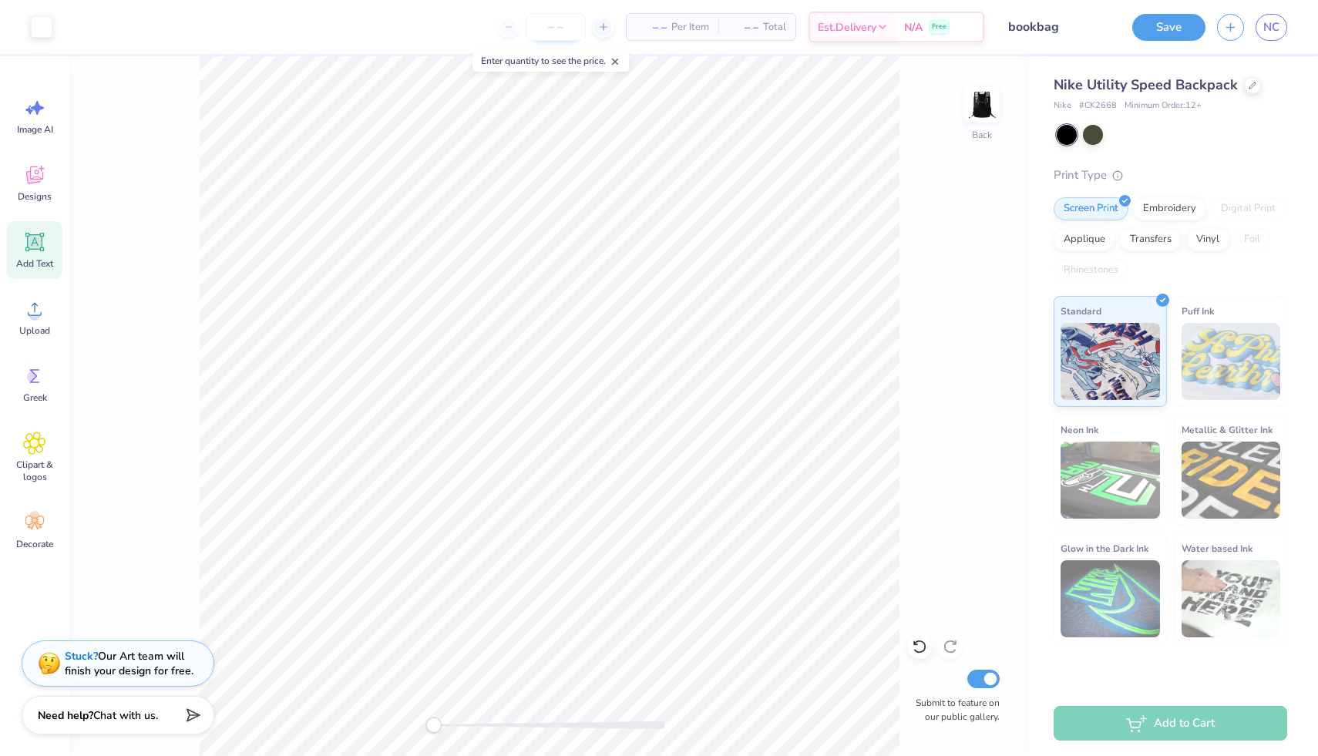
click at [559, 29] on input "number" at bounding box center [556, 27] width 60 height 28
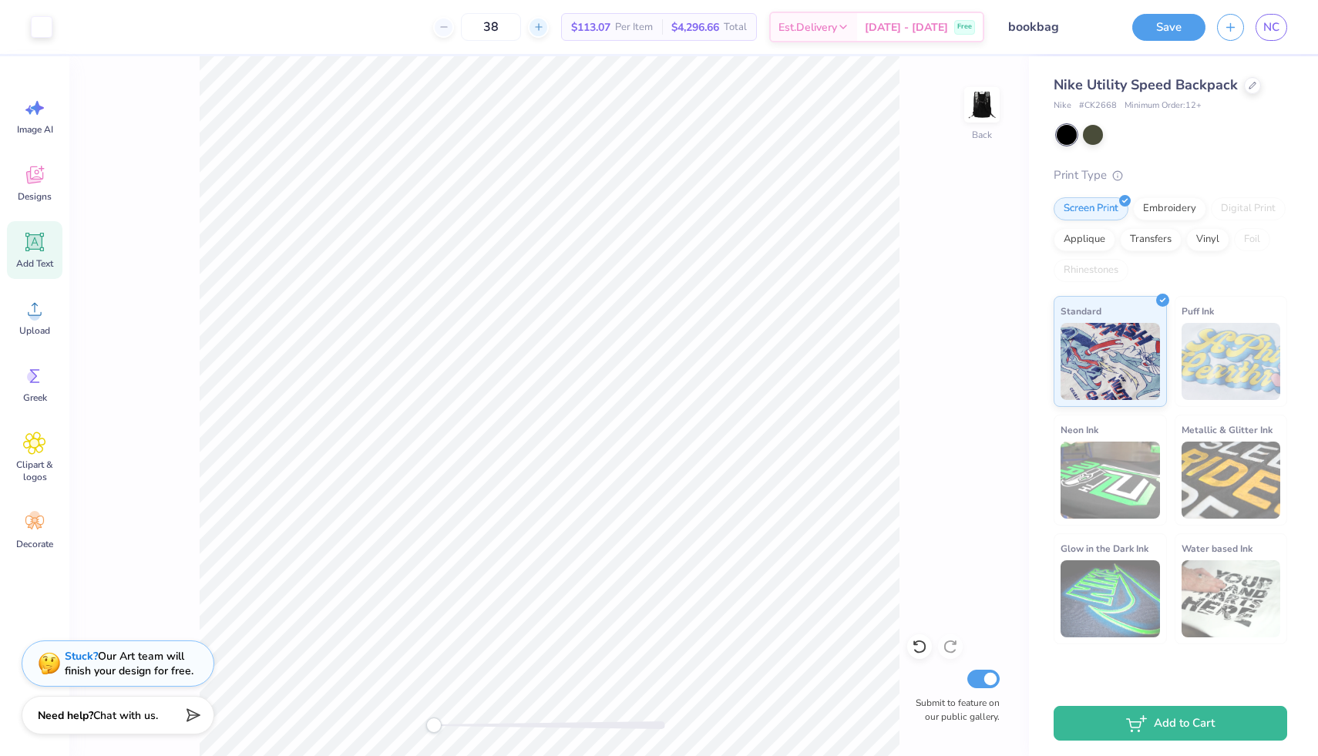
click at [549, 25] on div at bounding box center [538, 27] width 21 height 21
click at [544, 27] on icon at bounding box center [538, 27] width 11 height 11
click at [544, 26] on icon at bounding box center [538, 27] width 11 height 11
click at [549, 26] on div at bounding box center [538, 27] width 21 height 21
click at [521, 32] on input "42" at bounding box center [491, 27] width 60 height 28
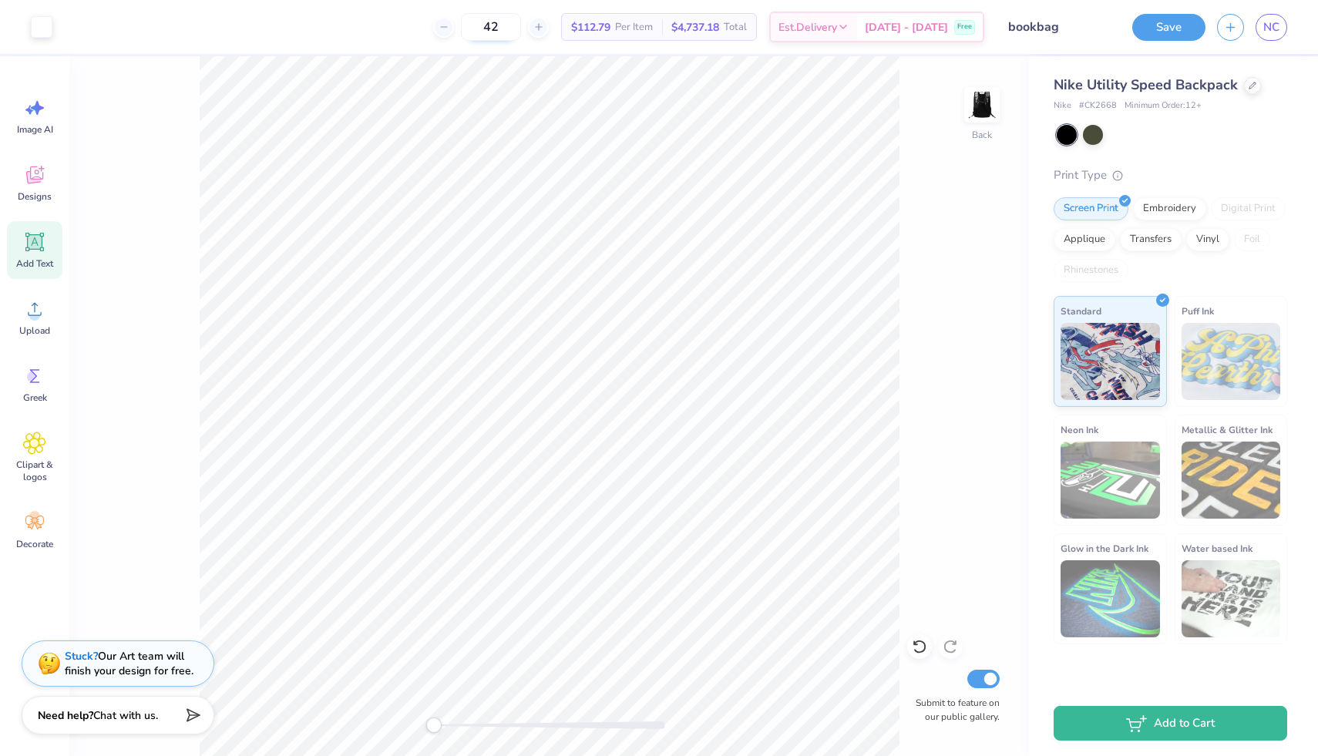
type input "4"
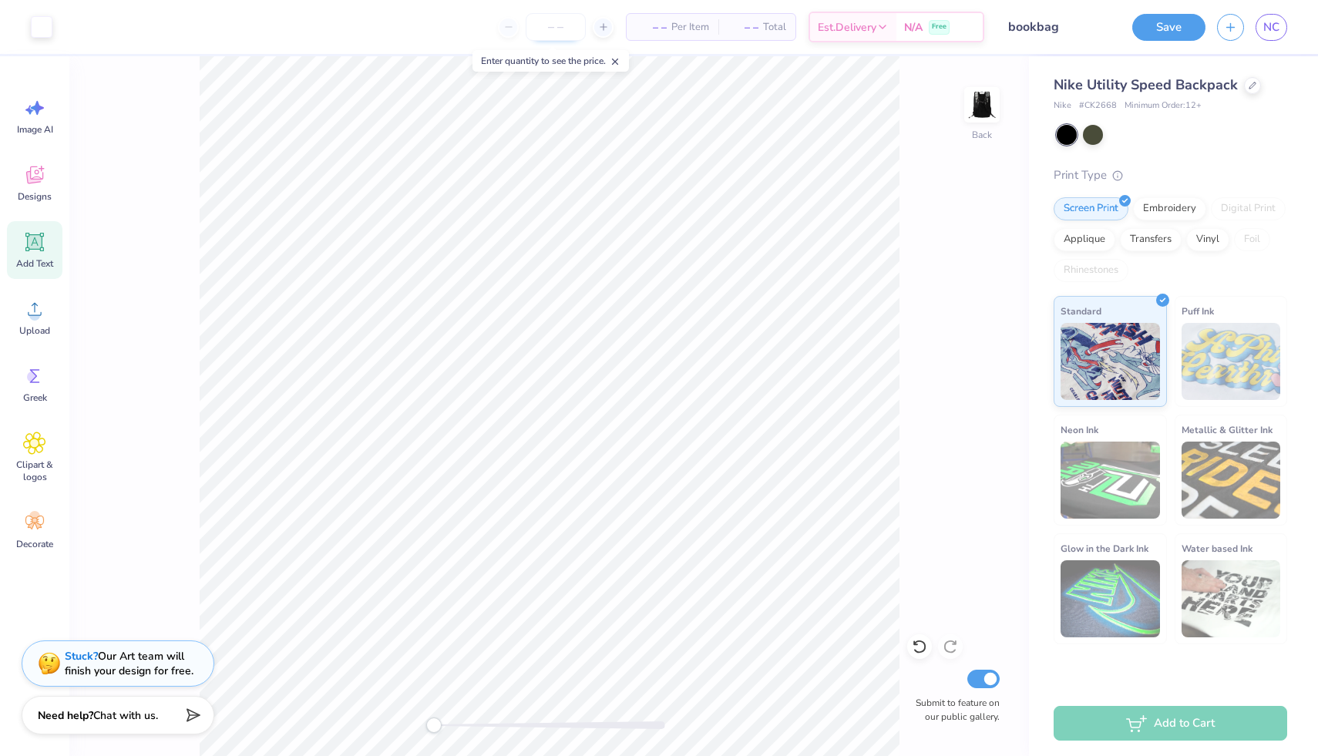
type input "1"
type input "5.96"
type input "0.83"
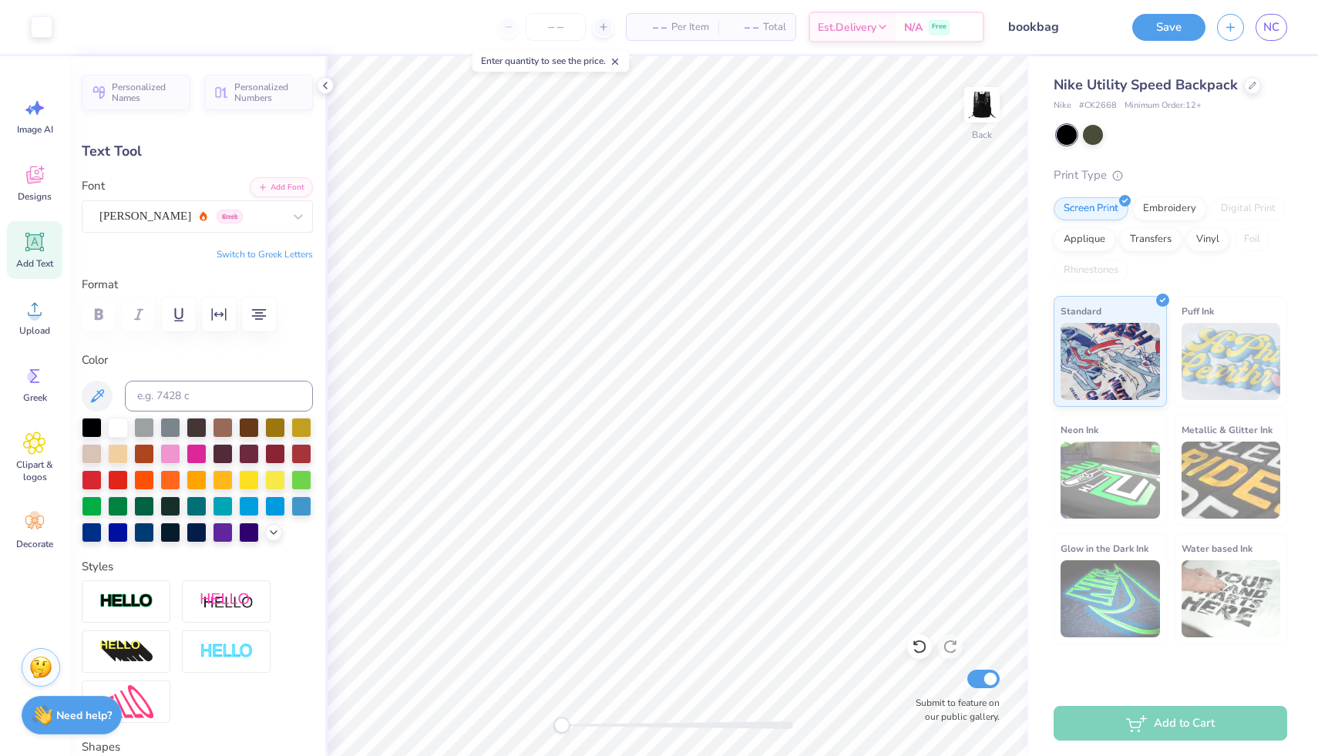
type input "3.90"
type input "3.03"
click at [1276, 20] on span "NC" at bounding box center [1271, 27] width 16 height 18
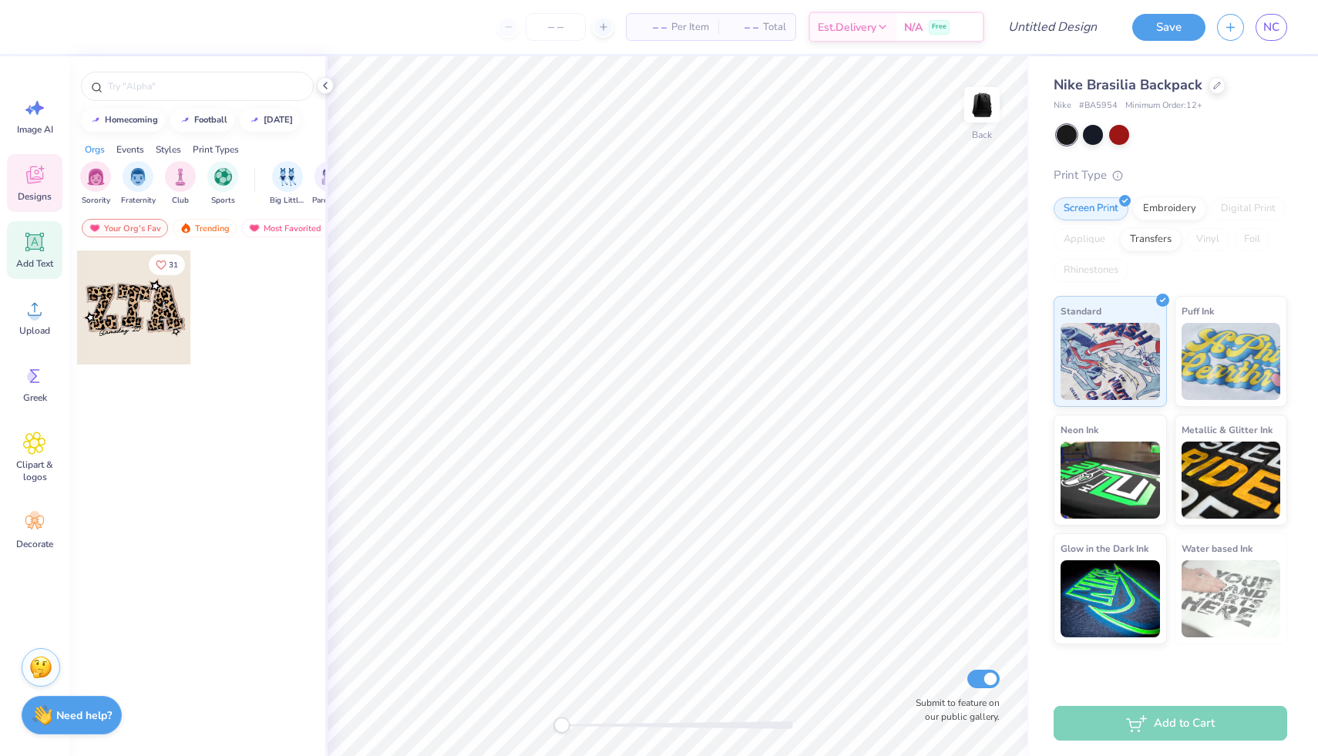
click at [39, 236] on icon at bounding box center [35, 242] width 15 height 15
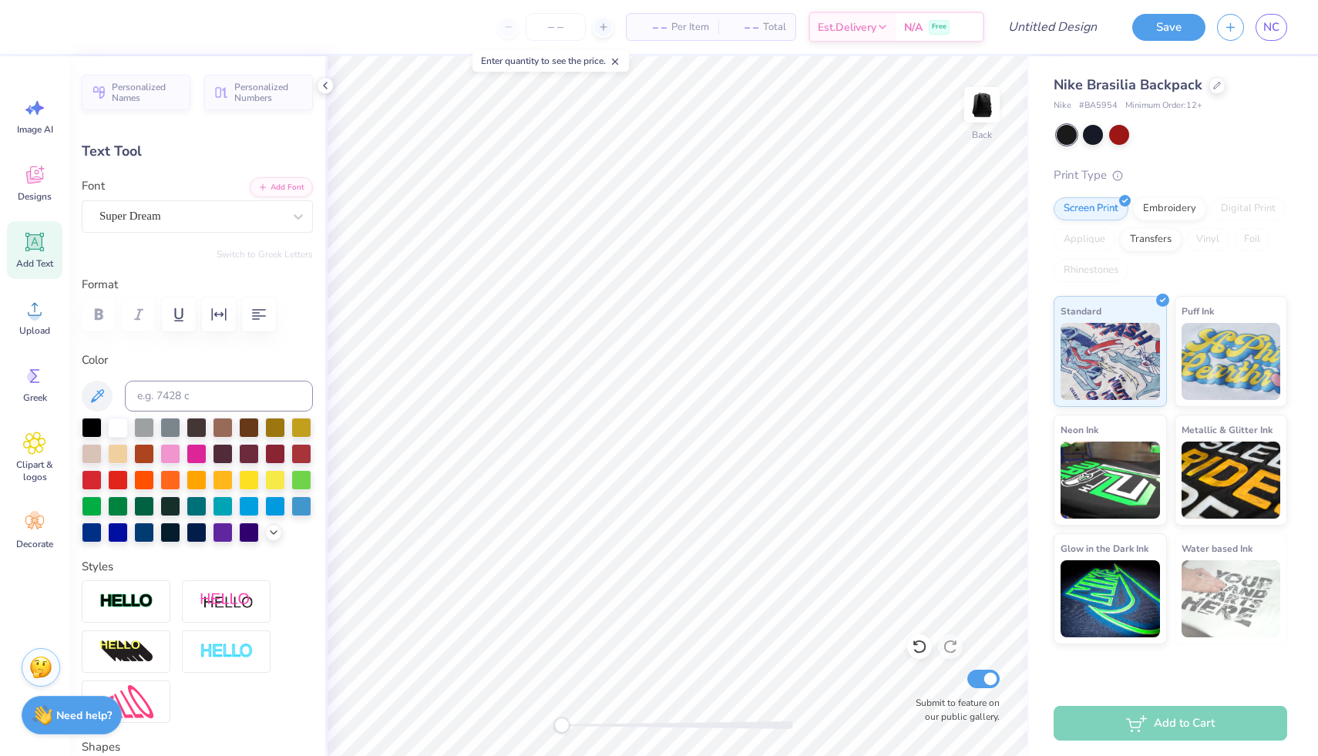
type textarea "T"
type textarea "DDF"
click at [542, 29] on input "number" at bounding box center [556, 27] width 60 height 28
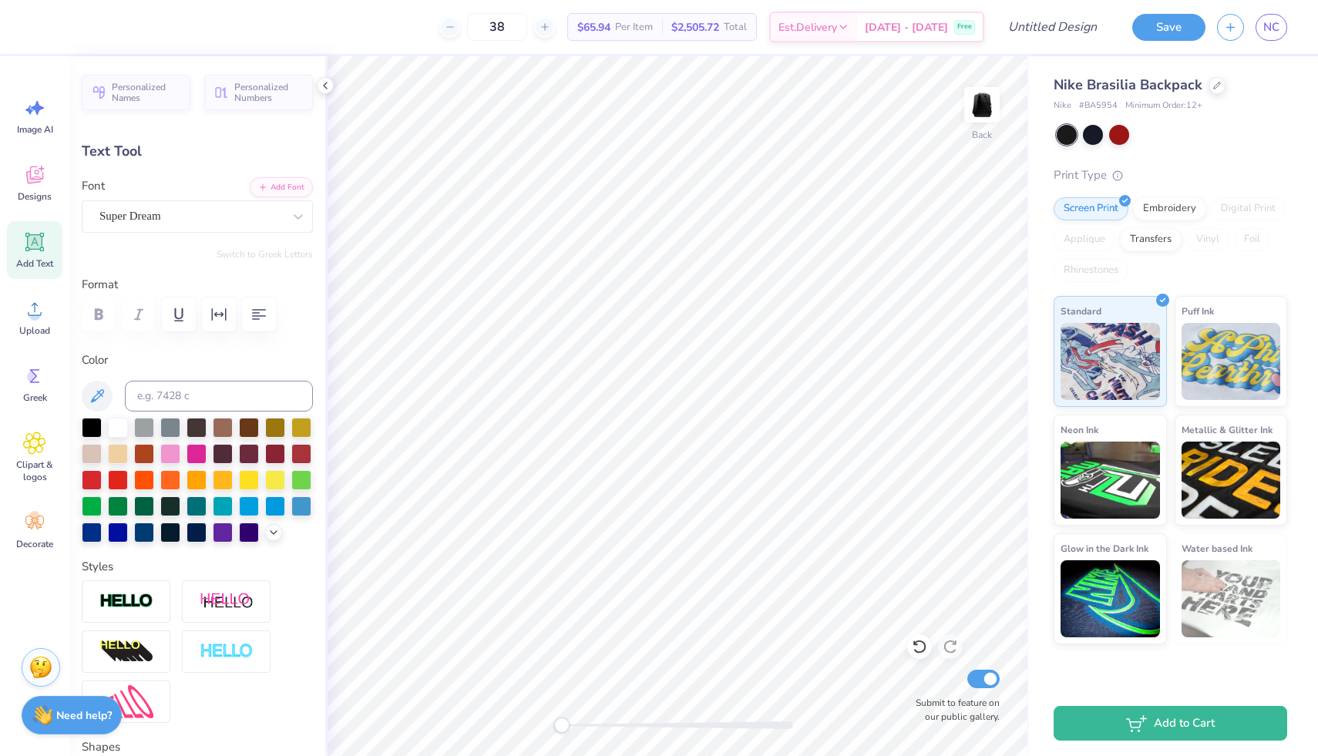
type input "38"
click at [972, 129] on img at bounding box center [982, 105] width 62 height 62
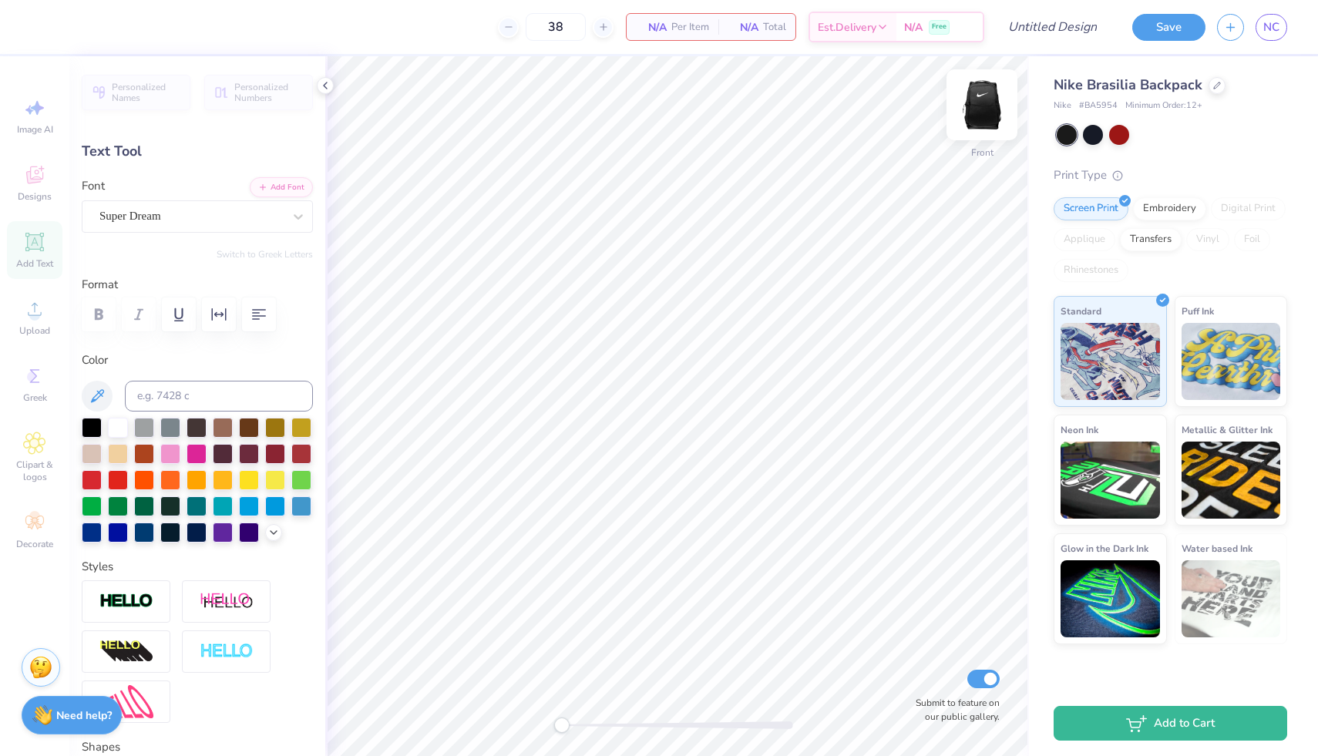
click at [972, 128] on img at bounding box center [982, 105] width 62 height 62
click at [39, 256] on div "Add Text" at bounding box center [34, 250] width 55 height 58
type input "4.38"
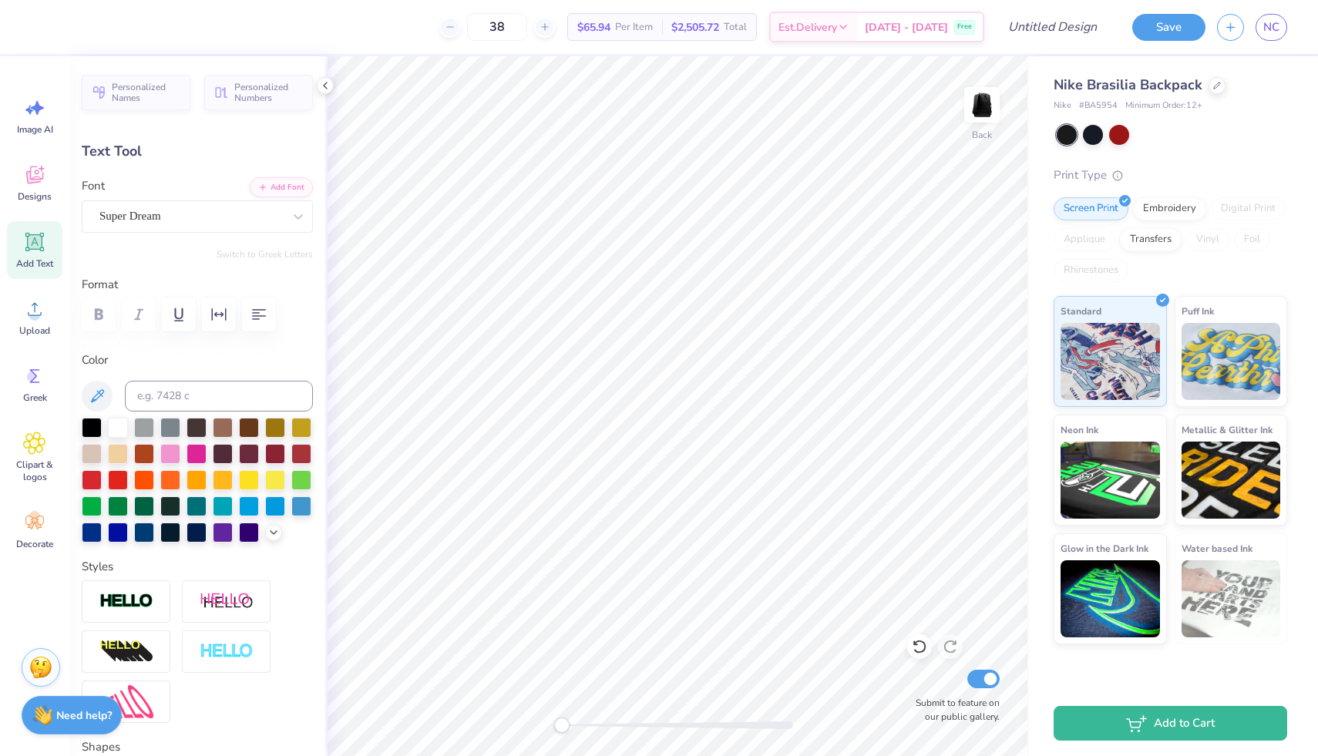
type textarea "T"
type textarea "Delaware Dance Fever"
click at [260, 305] on icon "button" at bounding box center [259, 314] width 18 height 18
click at [275, 218] on div "Super Dream" at bounding box center [191, 216] width 187 height 24
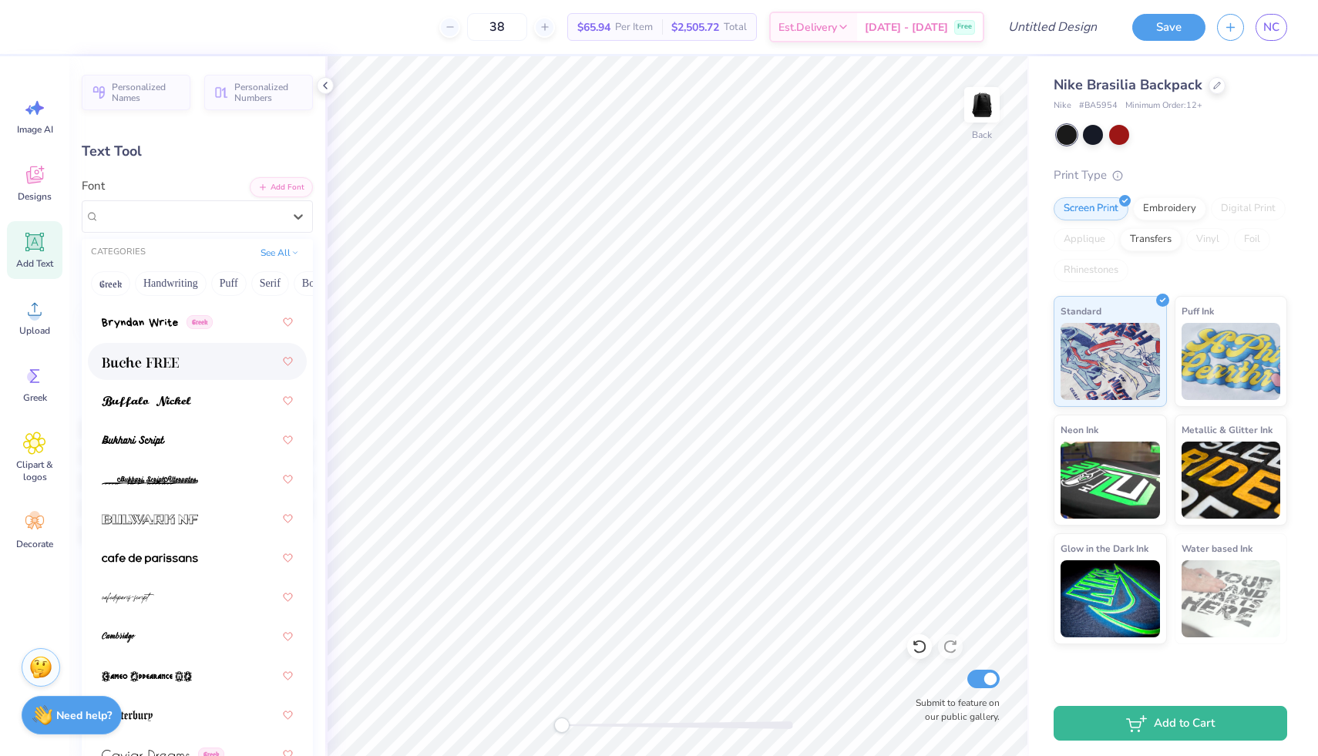
scroll to position [1953, 0]
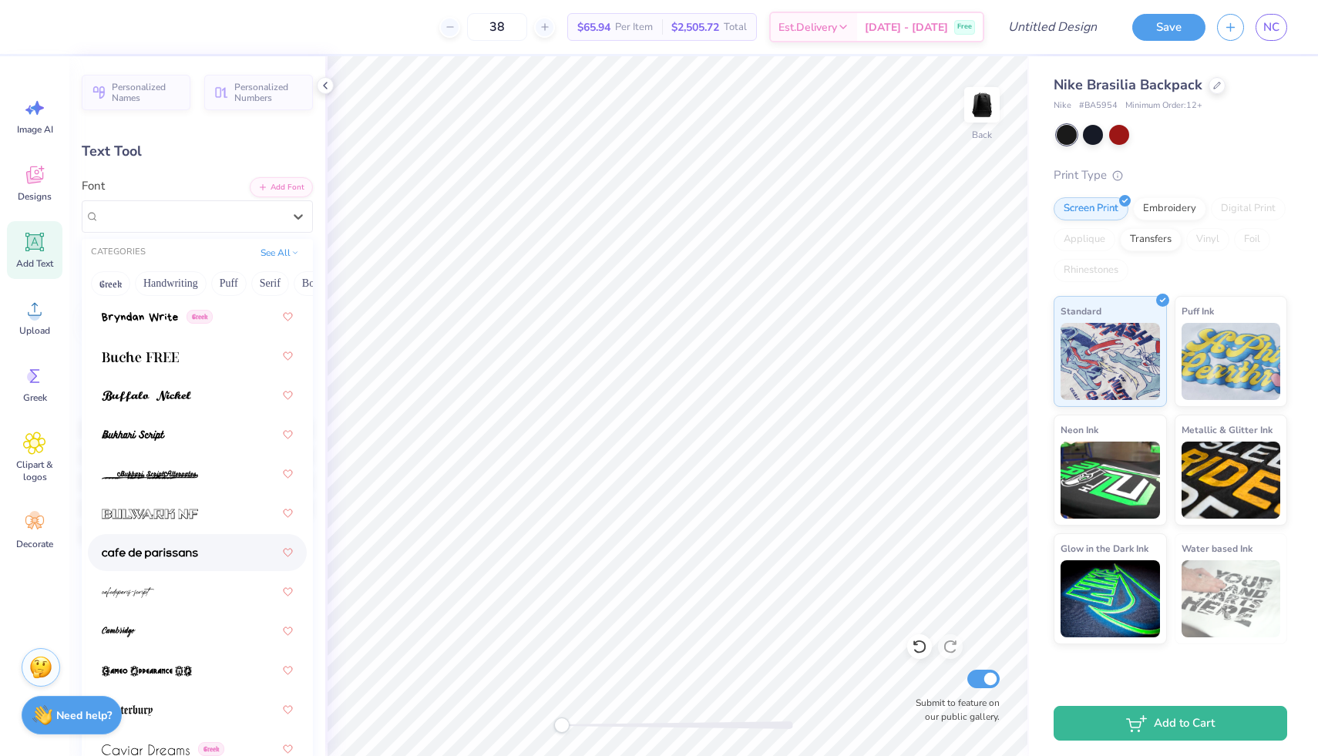
click at [187, 562] on div at bounding box center [197, 553] width 191 height 28
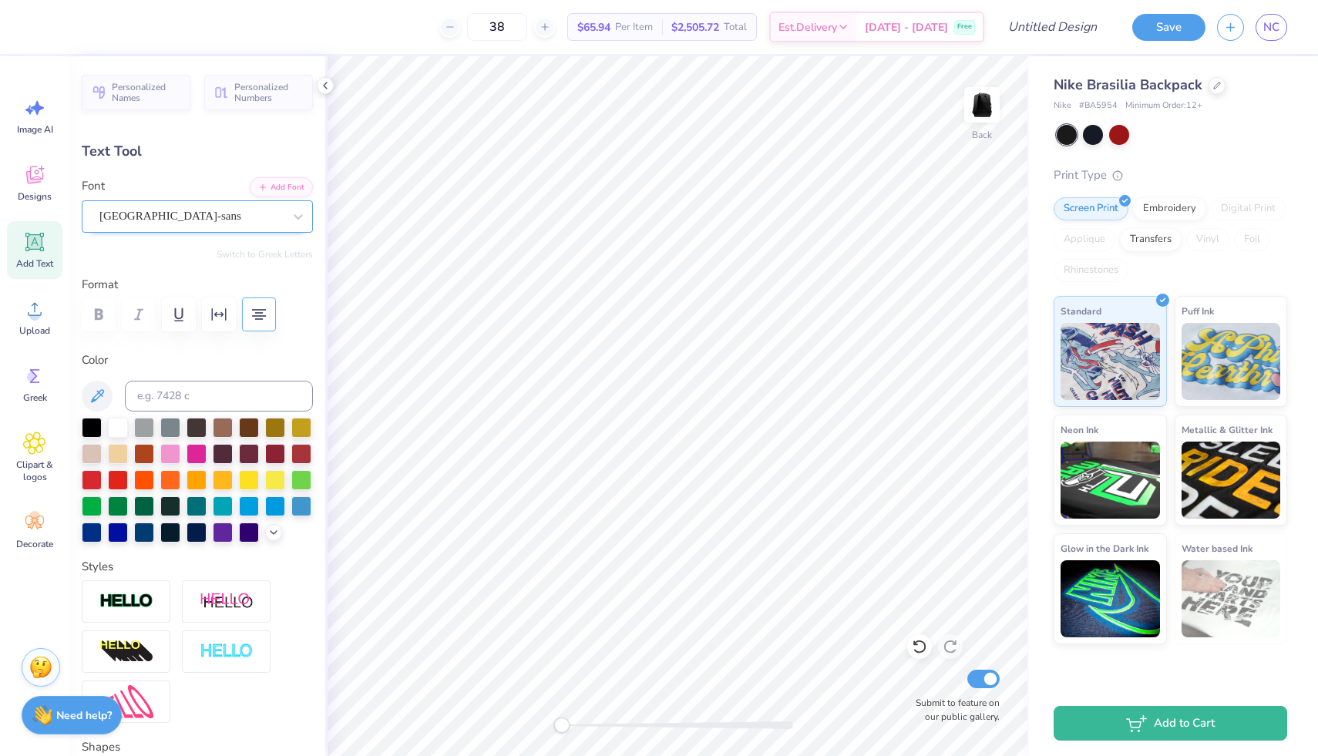
click at [182, 223] on div "cafe de paris-sans" at bounding box center [191, 216] width 187 height 24
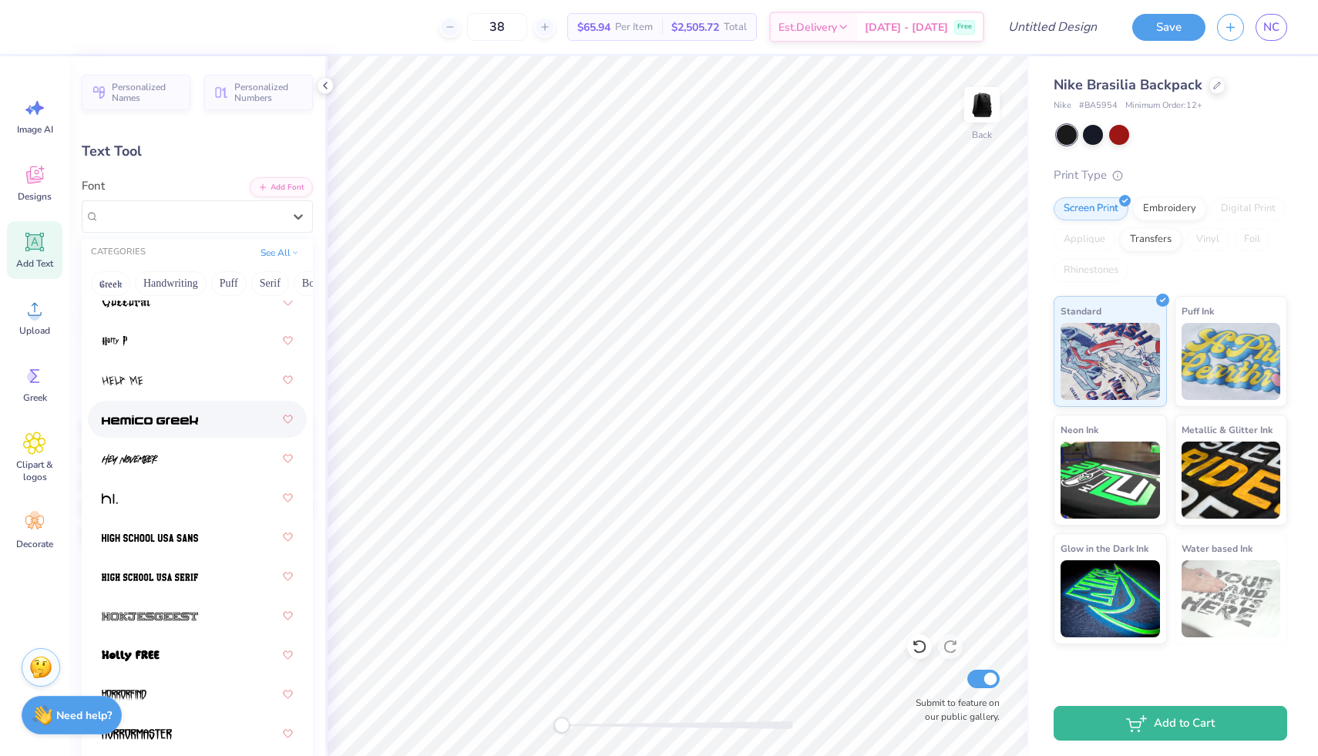
scroll to position [5313, 0]
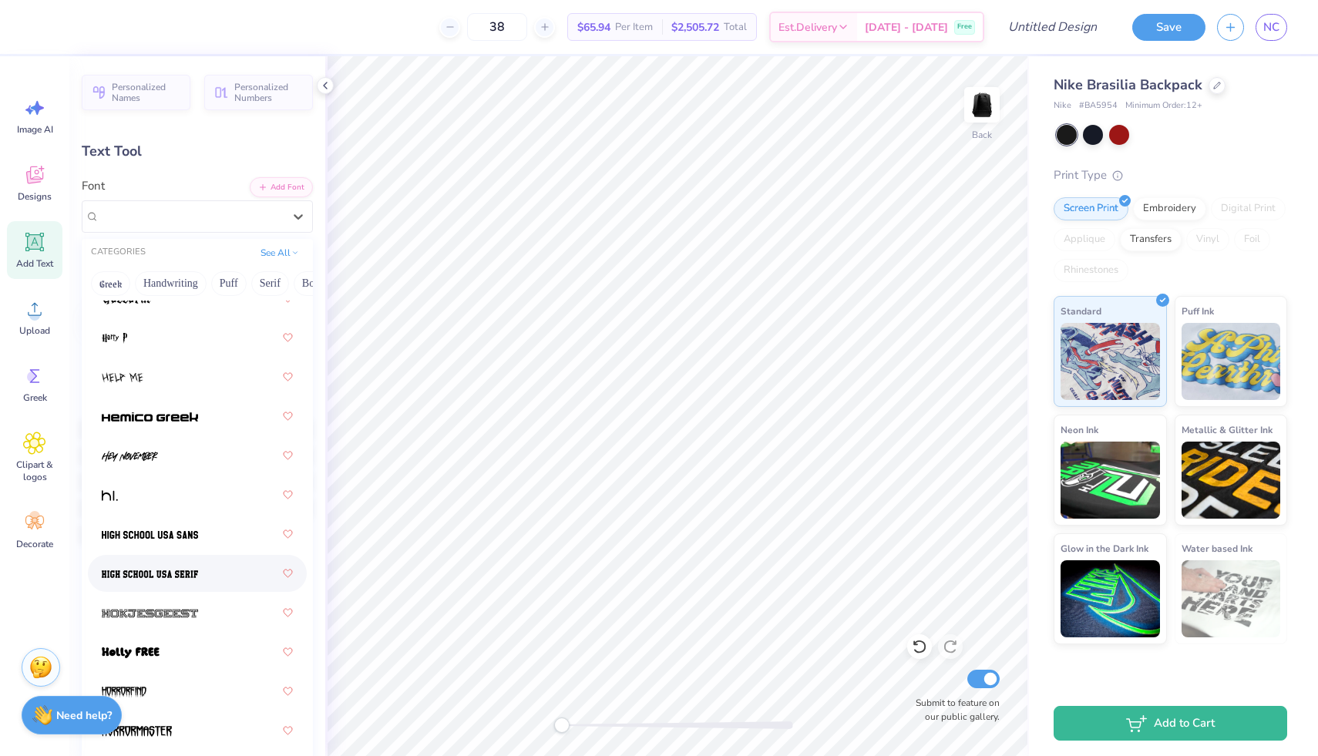
click at [158, 571] on img at bounding box center [150, 574] width 96 height 11
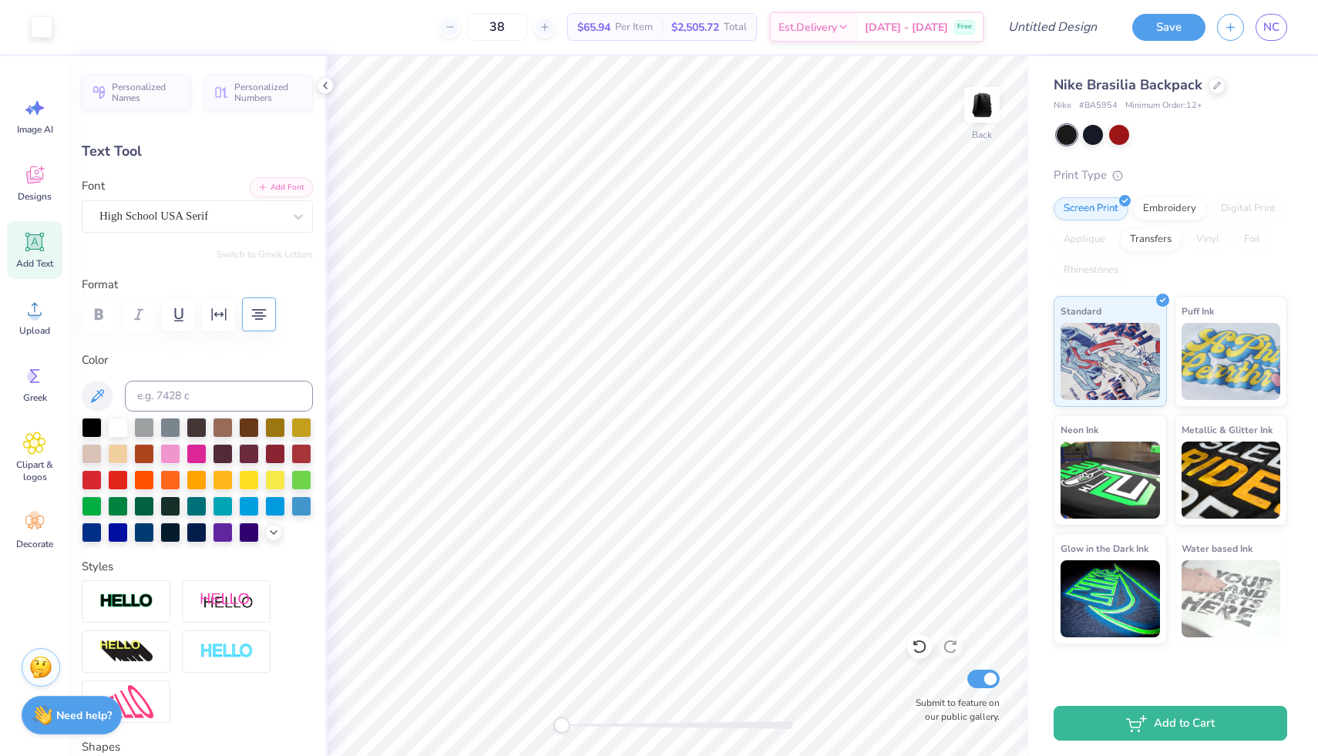
type input "8.45"
type input "5.77"
type input "5.70"
type input "3.89"
click at [20, 190] on span "Designs" at bounding box center [35, 196] width 34 height 12
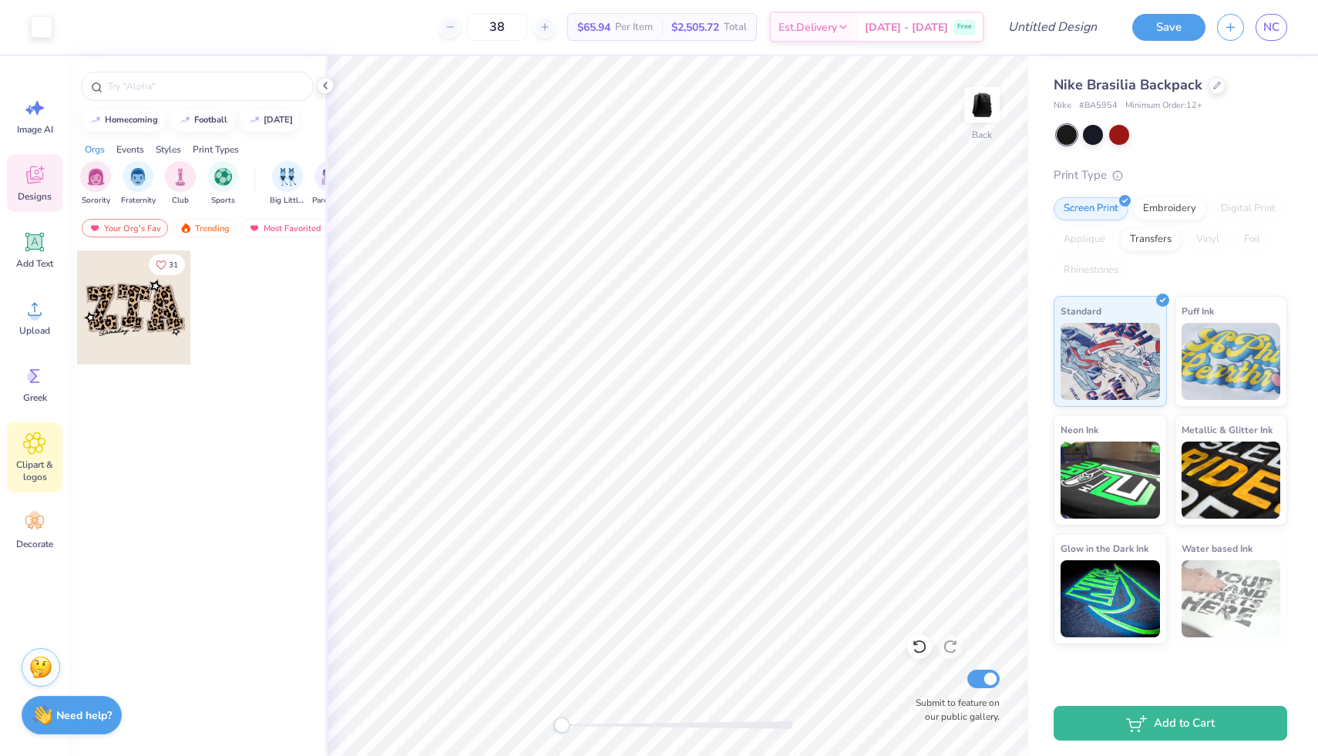
click at [27, 440] on icon at bounding box center [34, 443] width 22 height 23
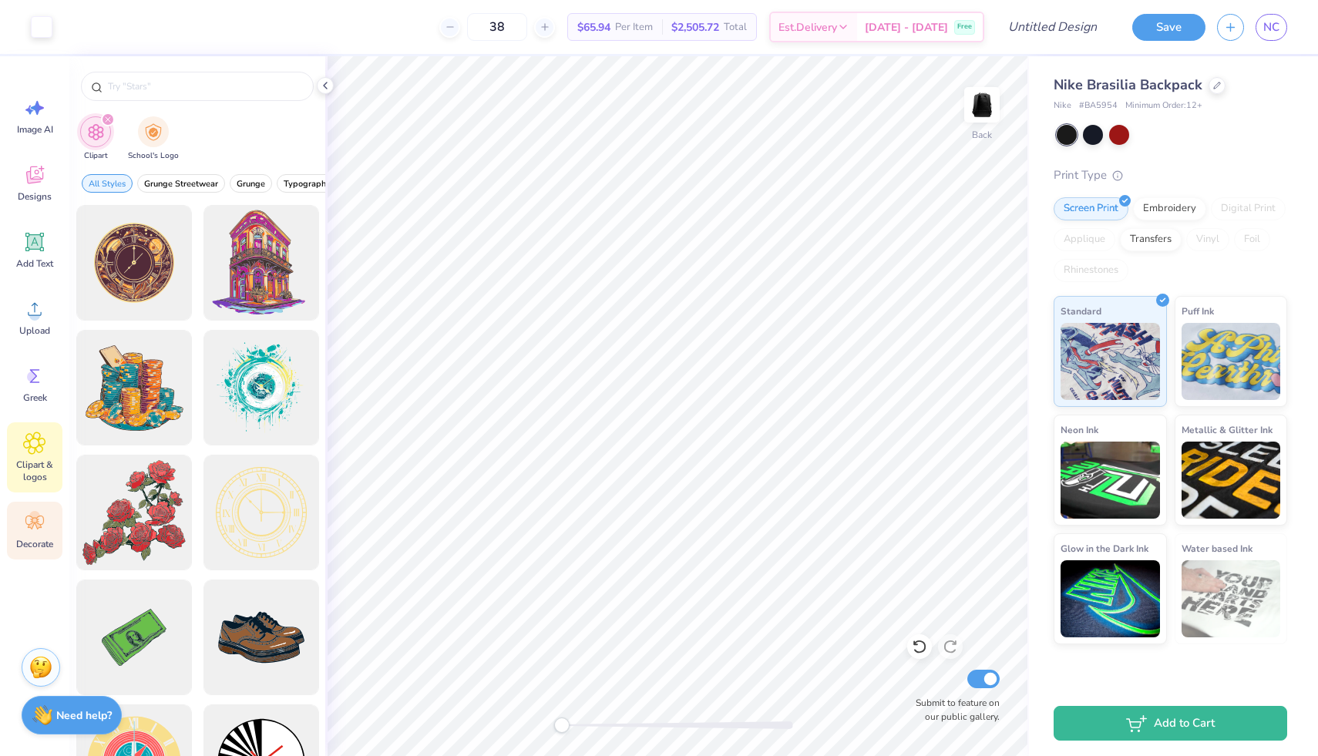
click at [17, 540] on span "Decorate" at bounding box center [34, 544] width 37 height 12
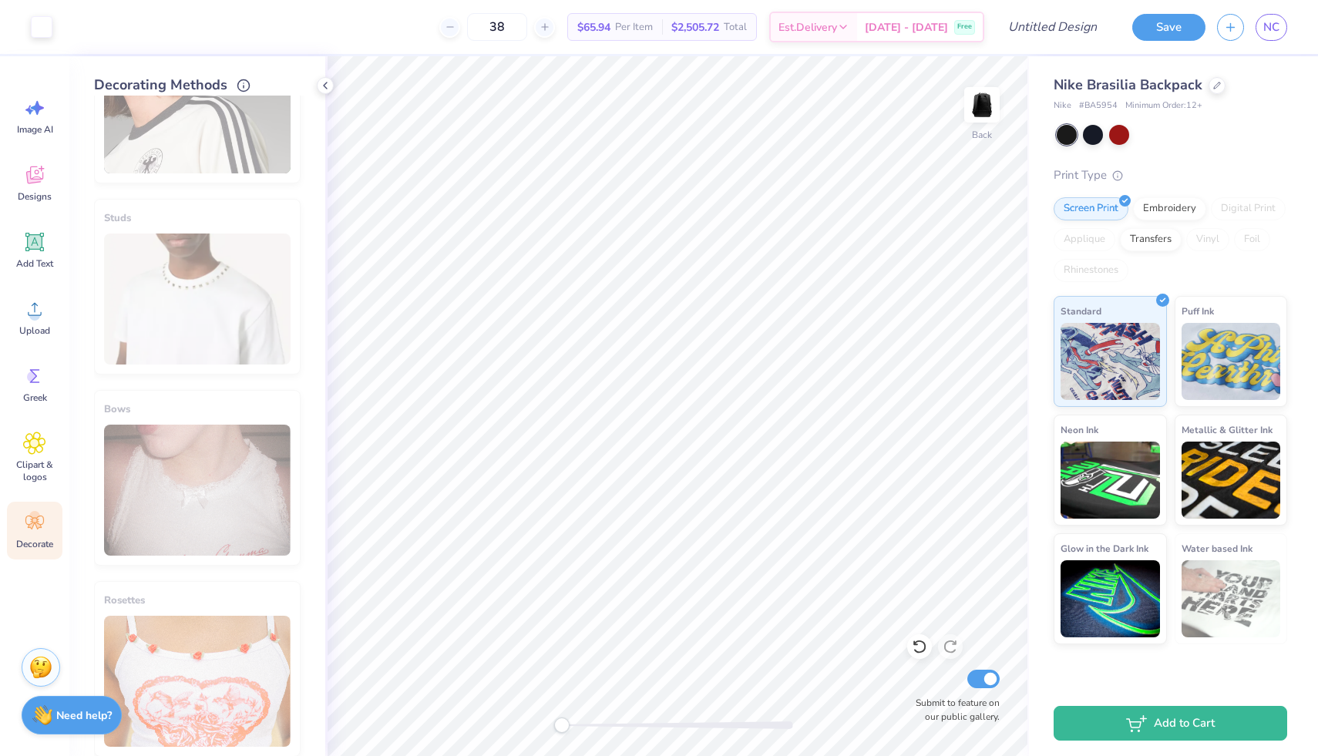
scroll to position [690, 0]
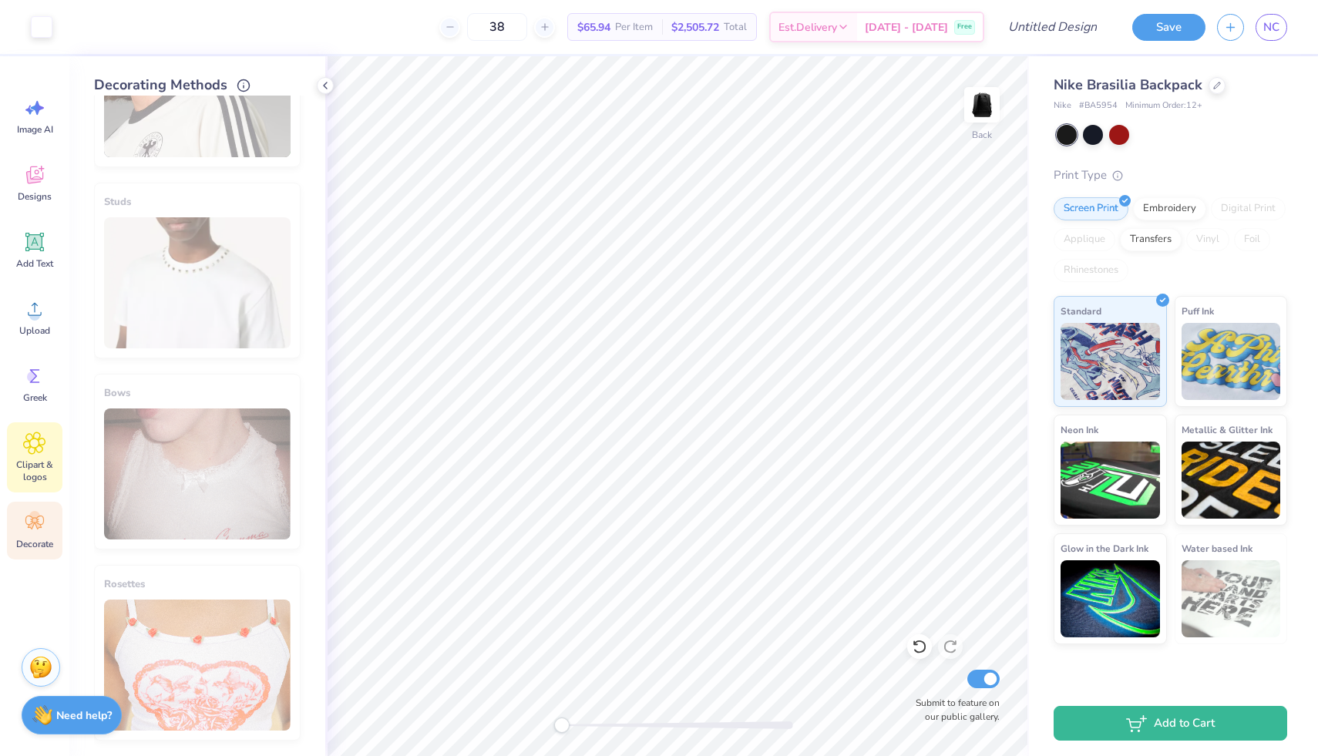
click at [39, 462] on span "Clipart & logos" at bounding box center [34, 471] width 51 height 25
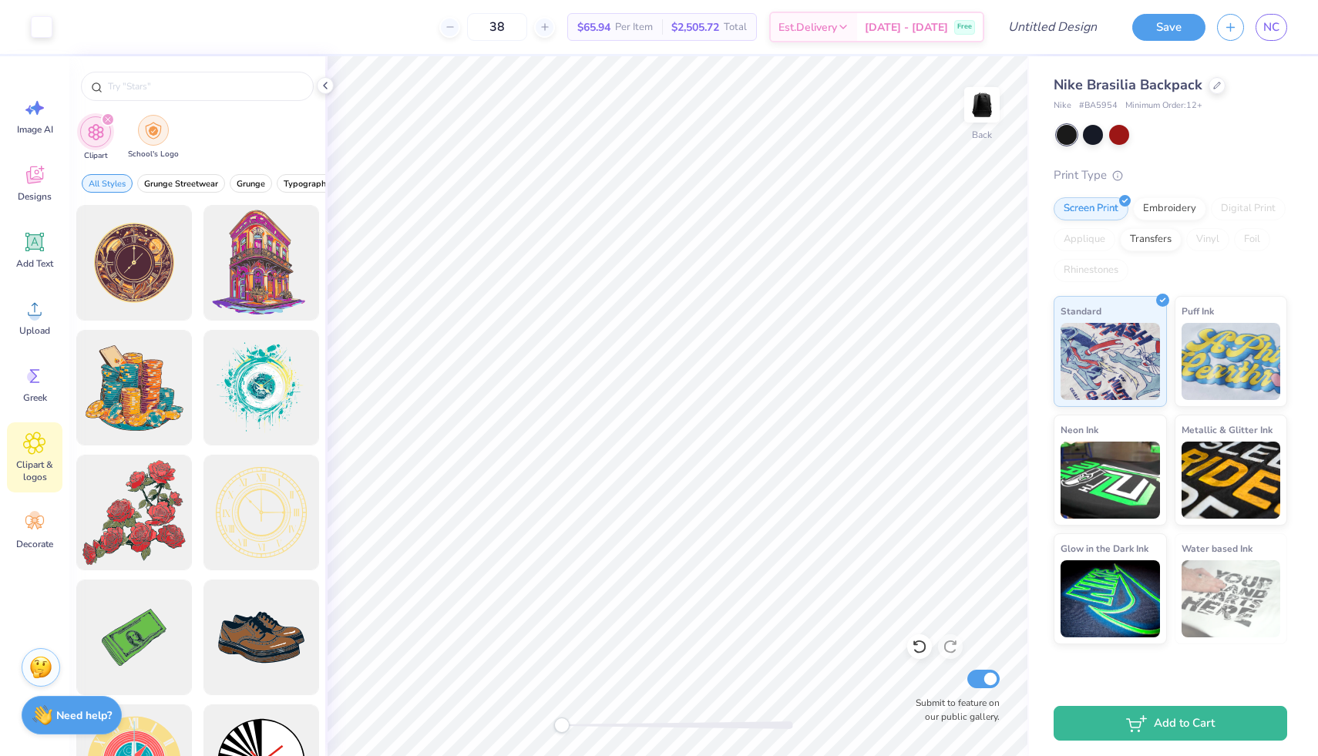
click at [158, 139] on div "filter for School's Logo" at bounding box center [153, 130] width 31 height 31
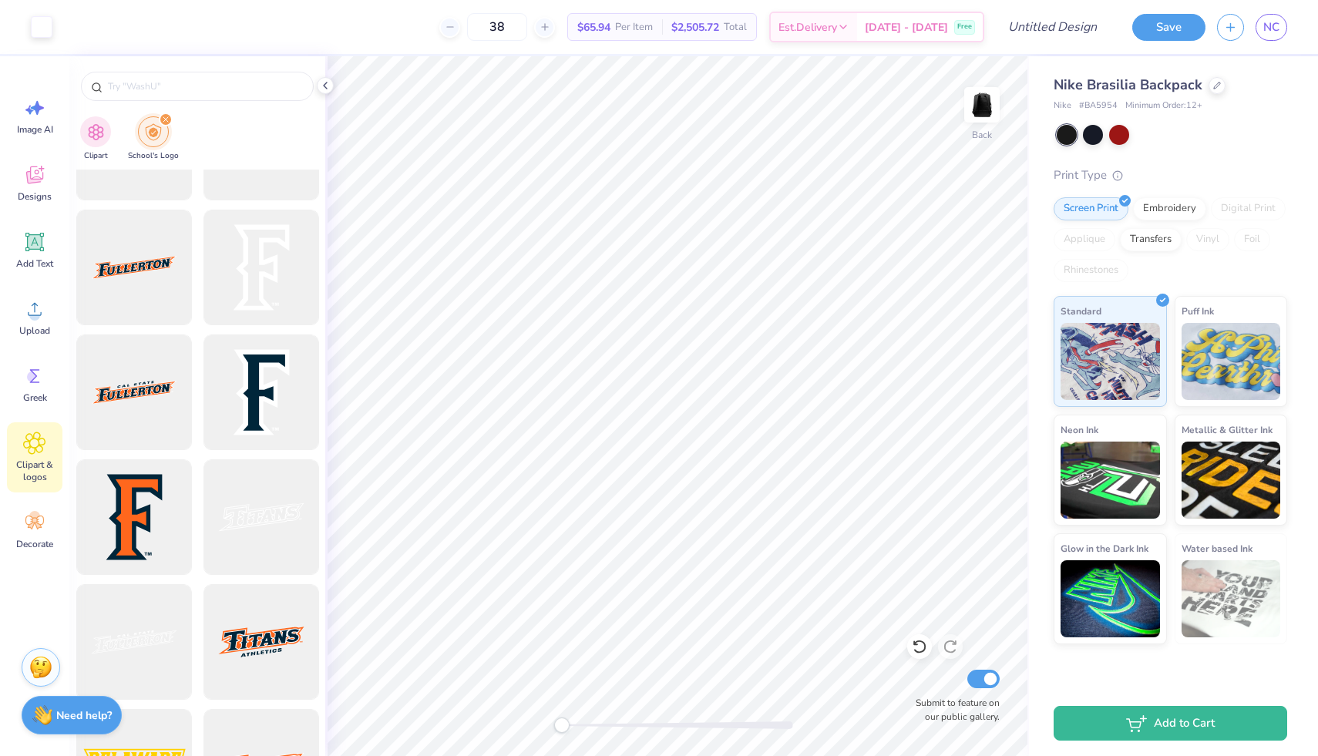
scroll to position [4229, 0]
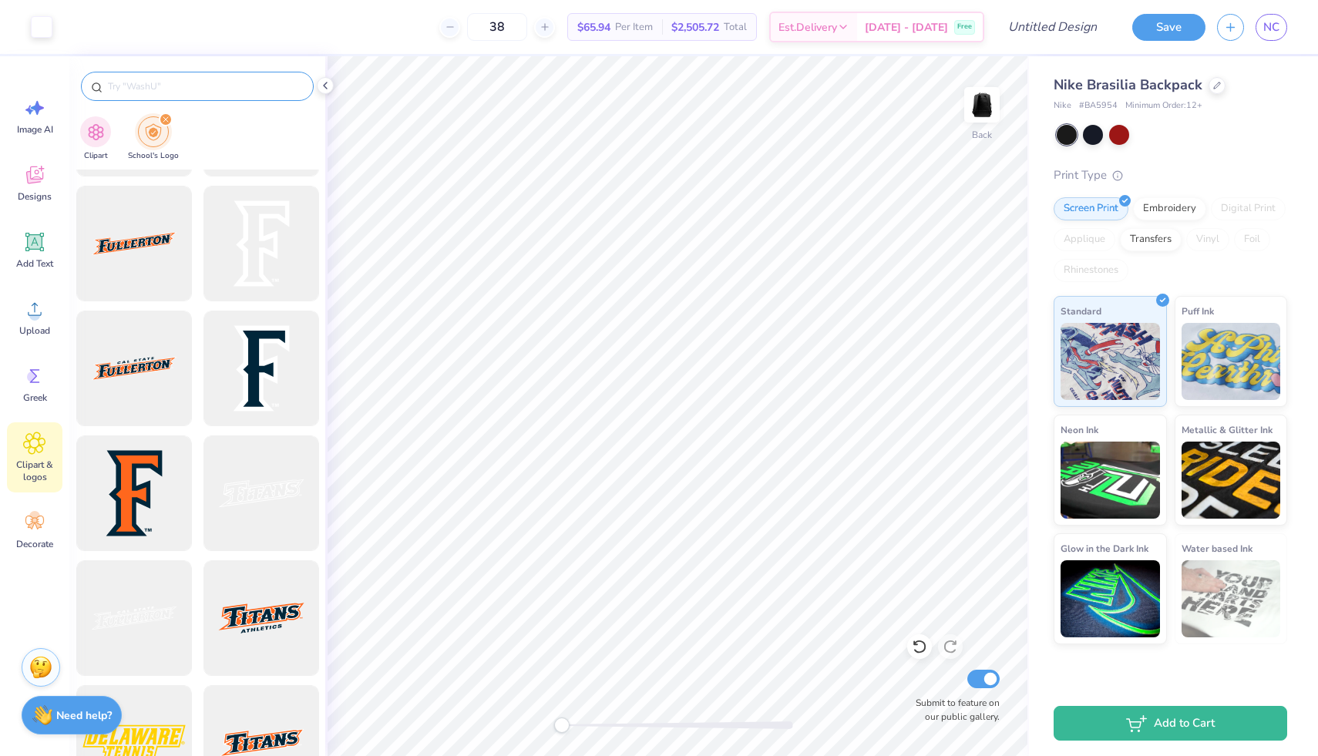
click at [214, 84] on input "text" at bounding box center [204, 86] width 197 height 15
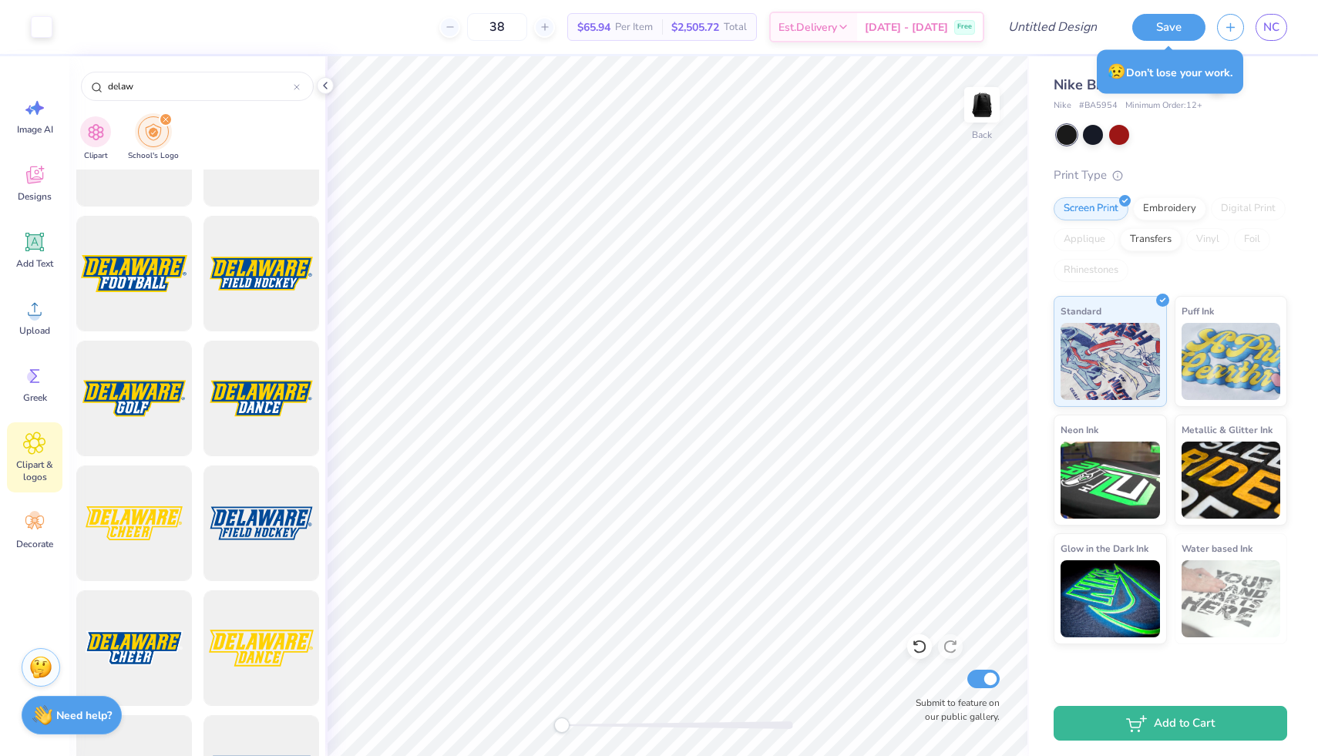
scroll to position [3707, 0]
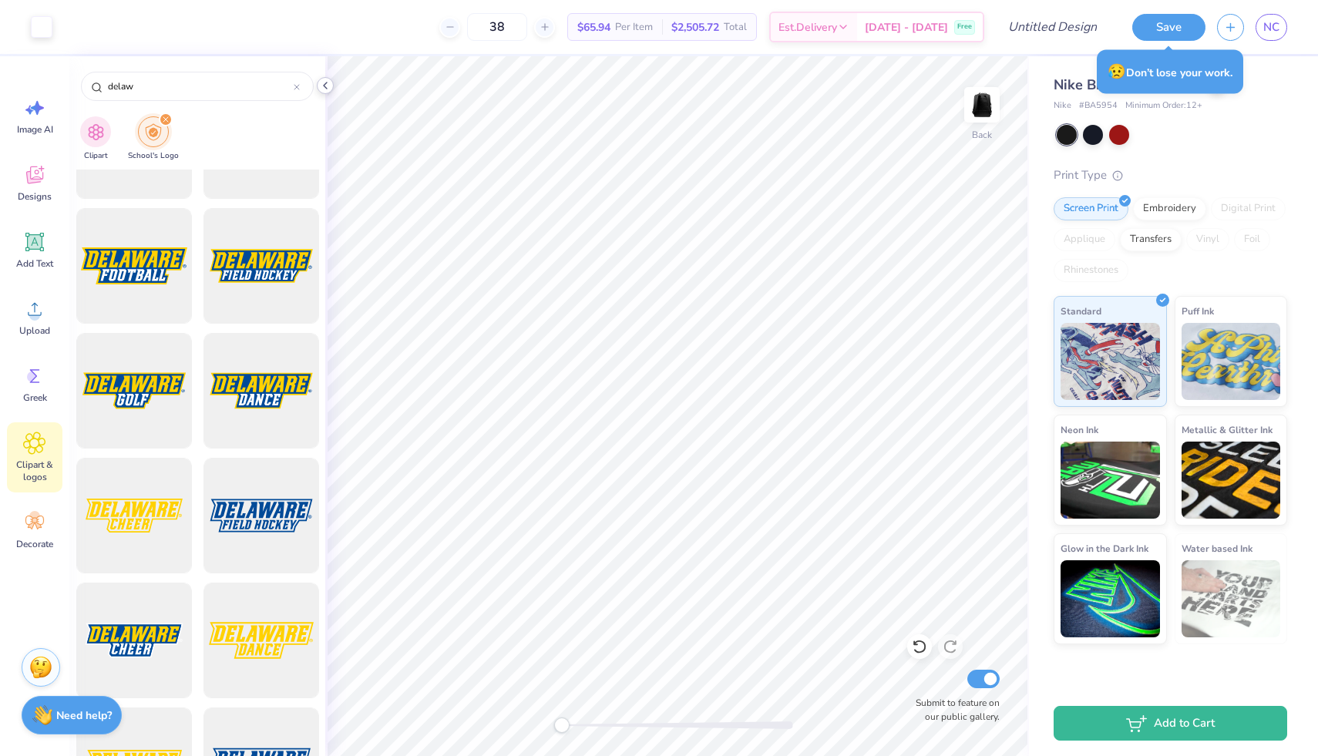
type input "delaw"
click at [322, 84] on icon at bounding box center [325, 85] width 12 height 12
